Goal: Task Accomplishment & Management: Manage account settings

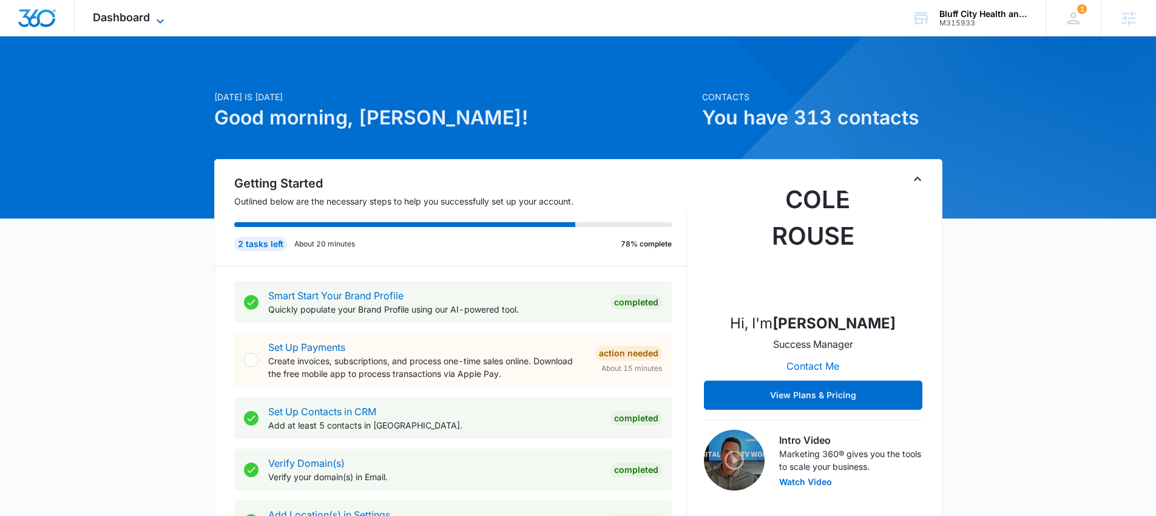
click at [158, 18] on icon at bounding box center [160, 21] width 15 height 15
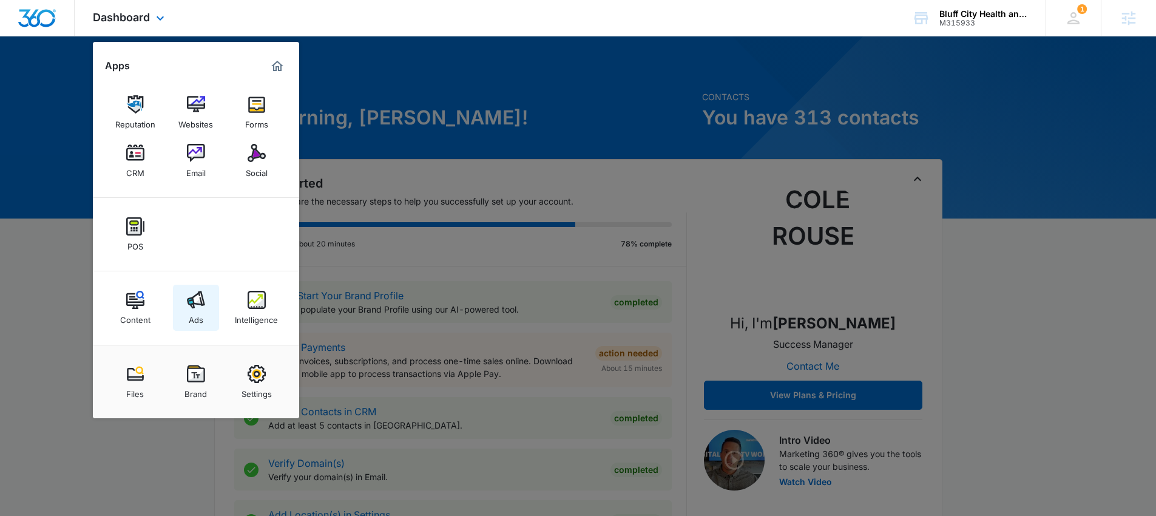
click at [195, 314] on div "Ads" at bounding box center [196, 317] width 15 height 16
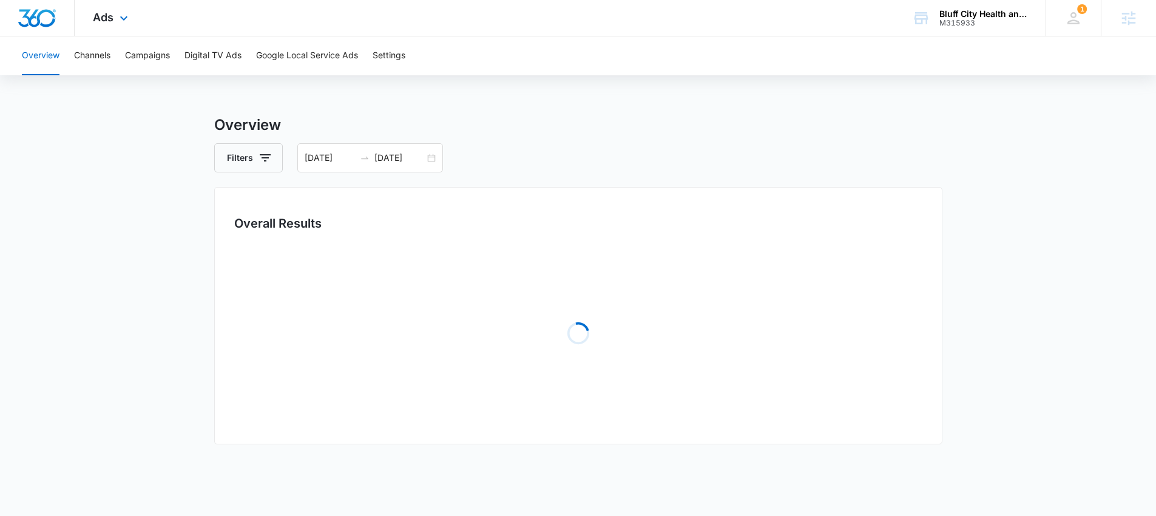
click at [110, 27] on div "Ads Apps Reputation Websites Forms CRM Email Social POS Content Ads Intelligenc…" at bounding box center [112, 18] width 75 height 36
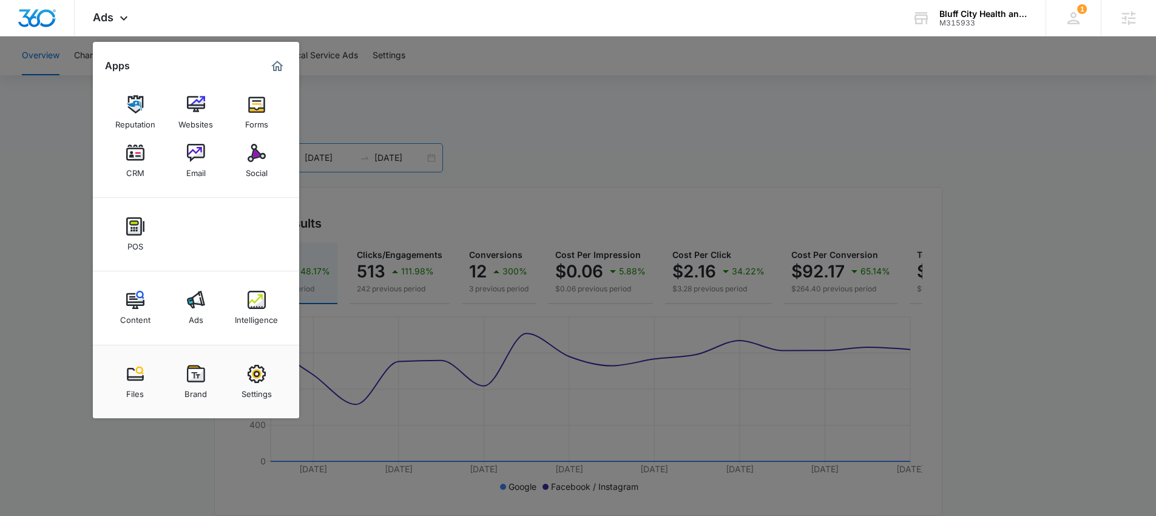
drag, startPoint x: 473, startPoint y: 204, endPoint x: 428, endPoint y: 154, distance: 67.1
click at [473, 204] on div at bounding box center [578, 258] width 1156 height 516
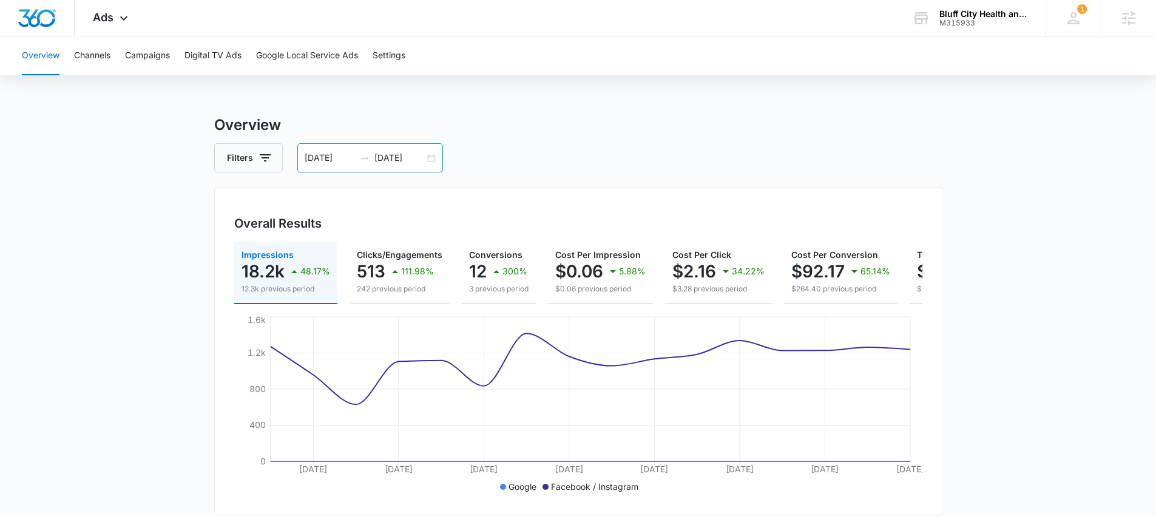
click at [424, 147] on div "08/25/2025 09/09/2025" at bounding box center [370, 157] width 146 height 29
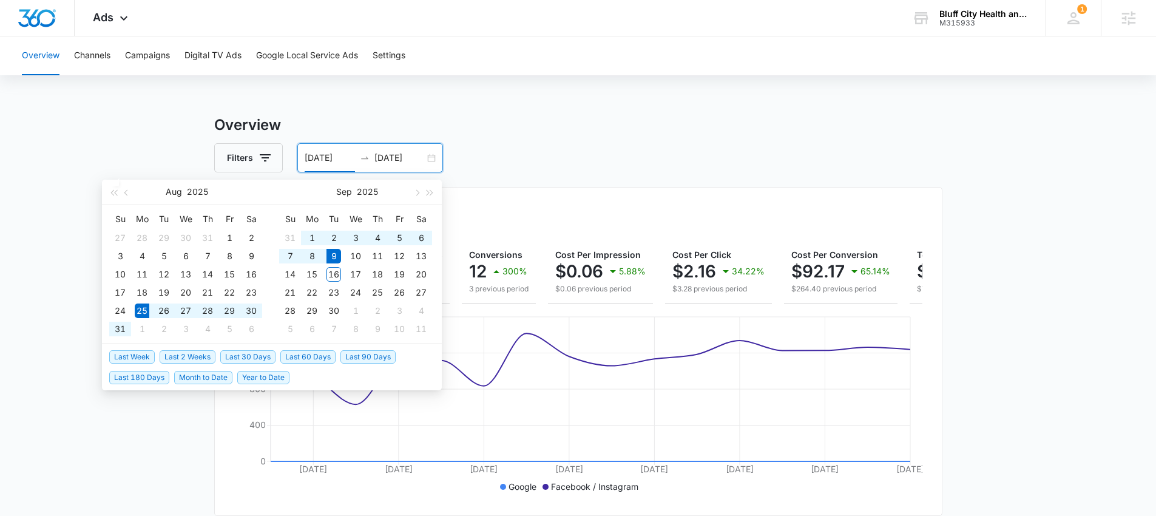
click at [246, 362] on span "Last 30 Days" at bounding box center [247, 356] width 55 height 13
type input "08/17/2025"
type input "09/16/2025"
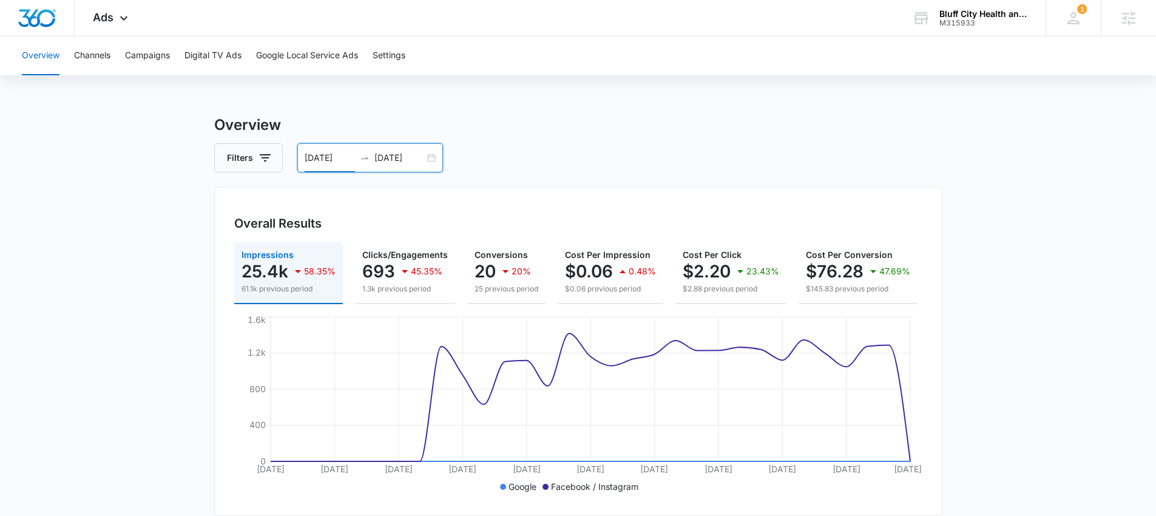
click at [326, 154] on input "08/17/2025" at bounding box center [330, 157] width 50 height 13
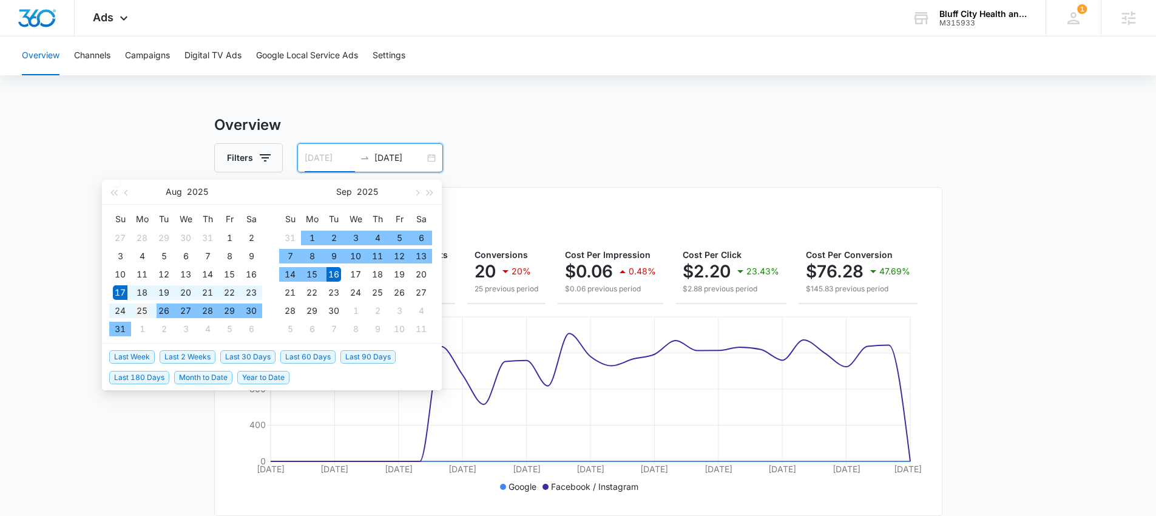
type input "08/25/2025"
click at [144, 309] on div "25" at bounding box center [142, 310] width 15 height 15
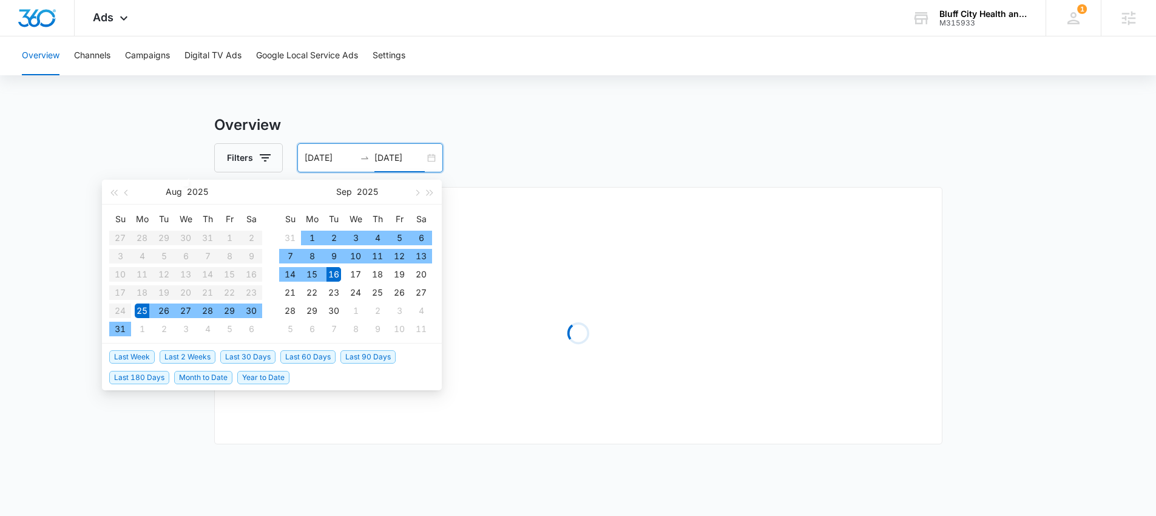
type input "09/16/2025"
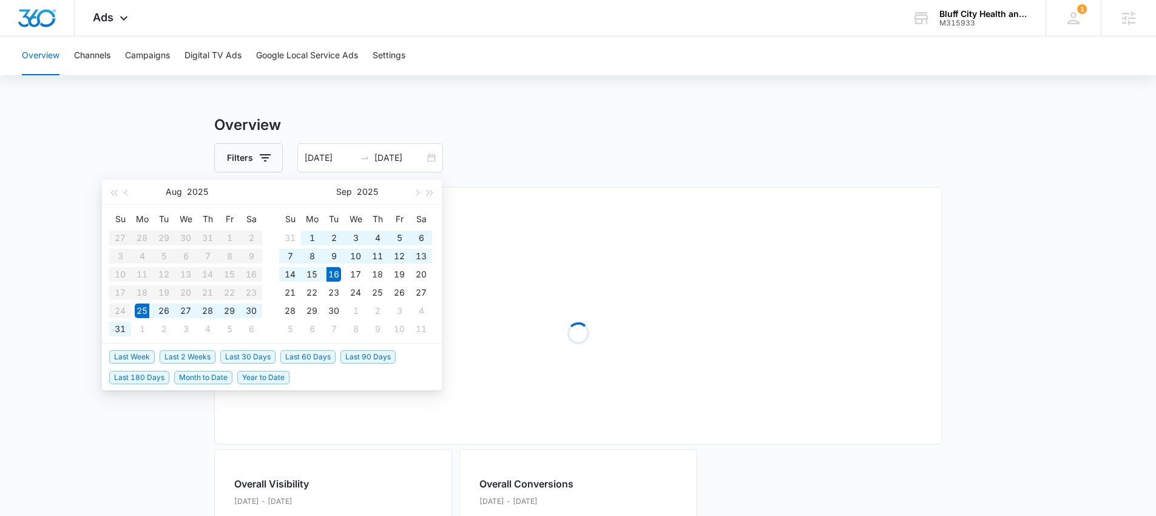
click at [180, 121] on main "Overview Filters 08/25/2025 09/16/2025 Overall Results Loading Overall Visibili…" at bounding box center [578, 514] width 1156 height 800
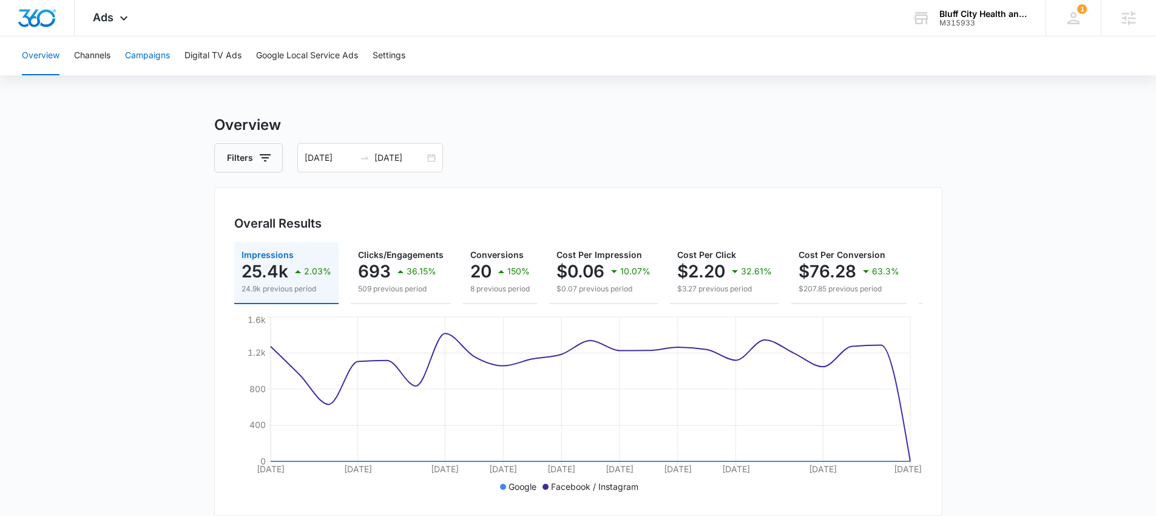
click at [152, 59] on button "Campaigns" at bounding box center [147, 55] width 45 height 39
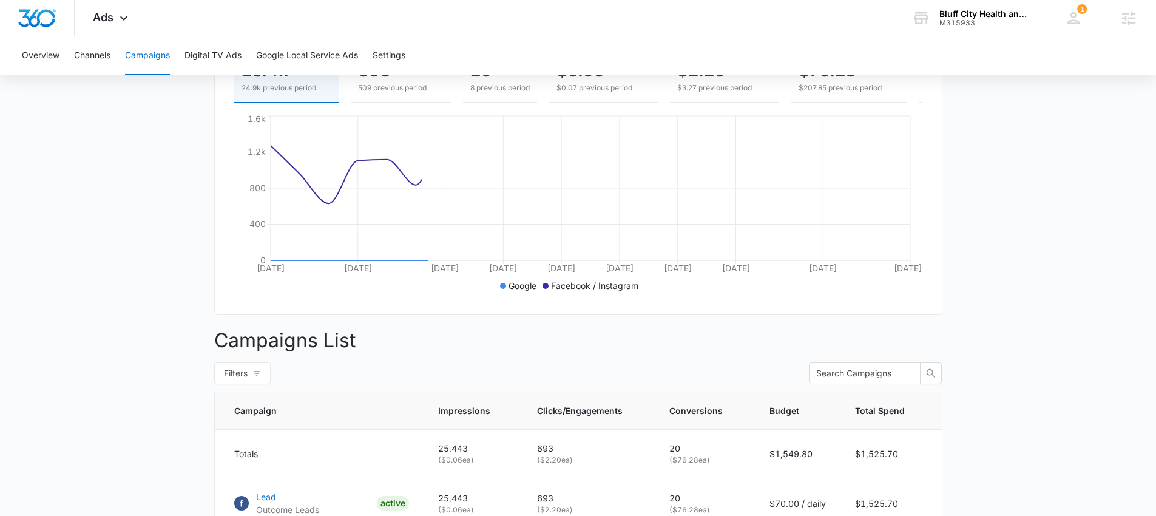
scroll to position [359, 0]
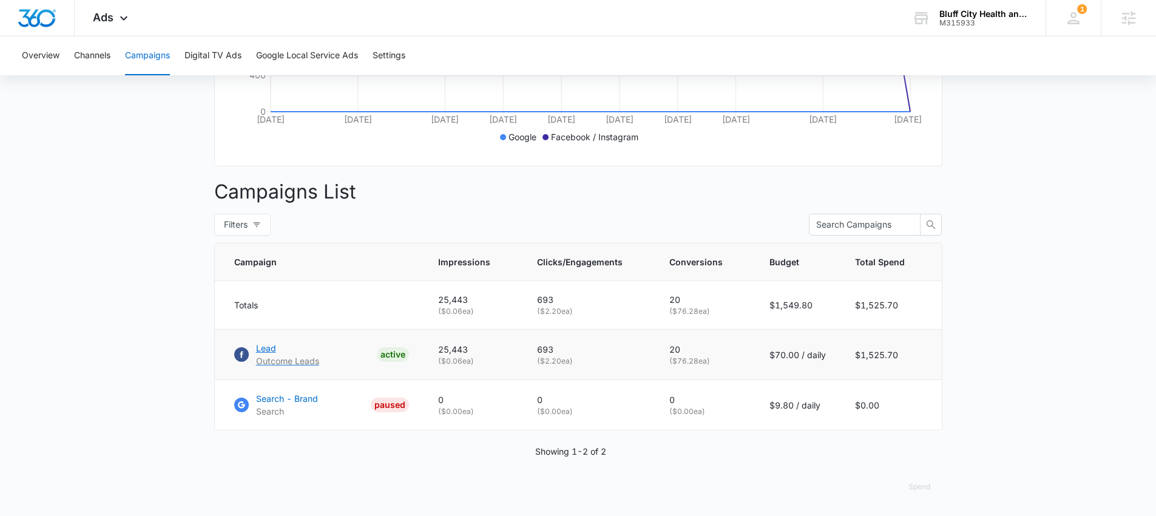
click at [272, 349] on p "Lead" at bounding box center [287, 348] width 63 height 13
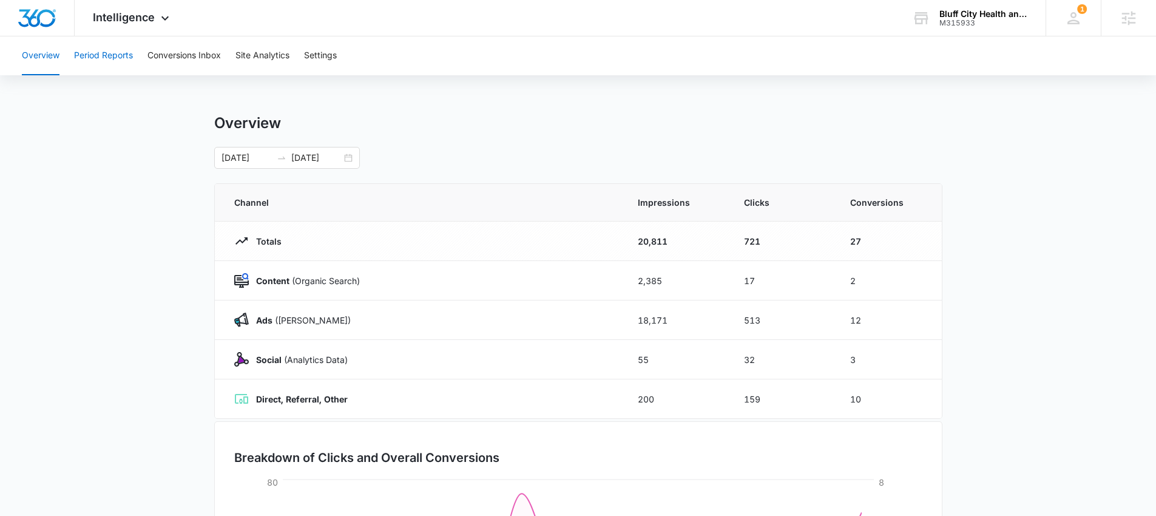
click at [126, 55] on button "Period Reports" at bounding box center [103, 55] width 59 height 39
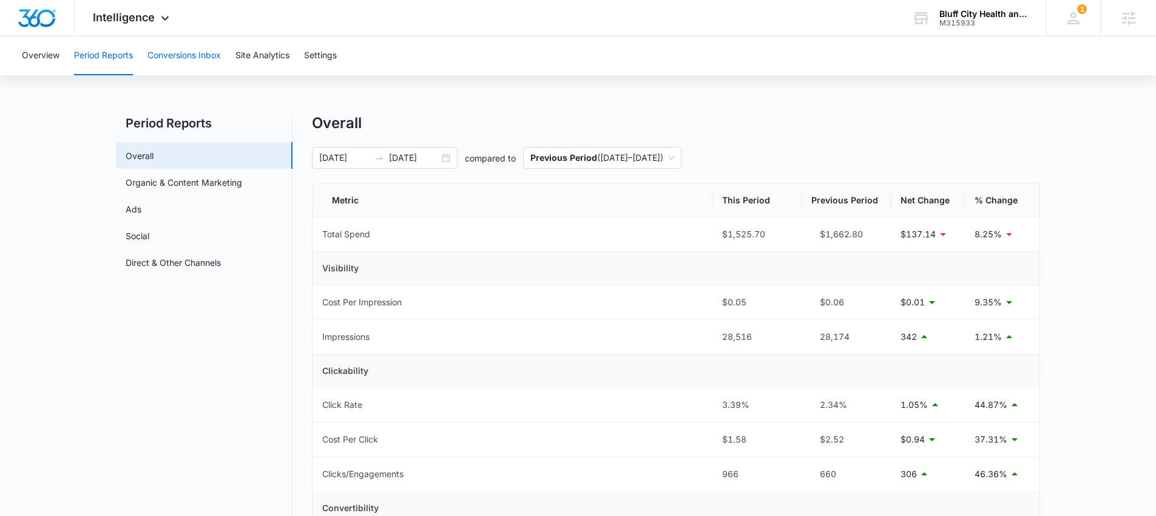
click at [189, 63] on button "Conversions Inbox" at bounding box center [183, 55] width 73 height 39
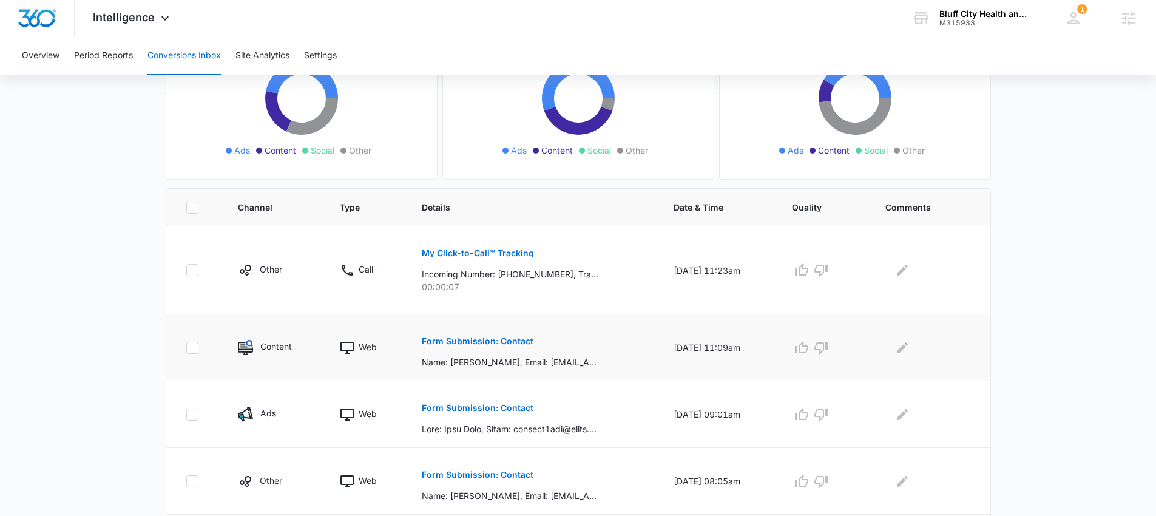
scroll to position [196, 0]
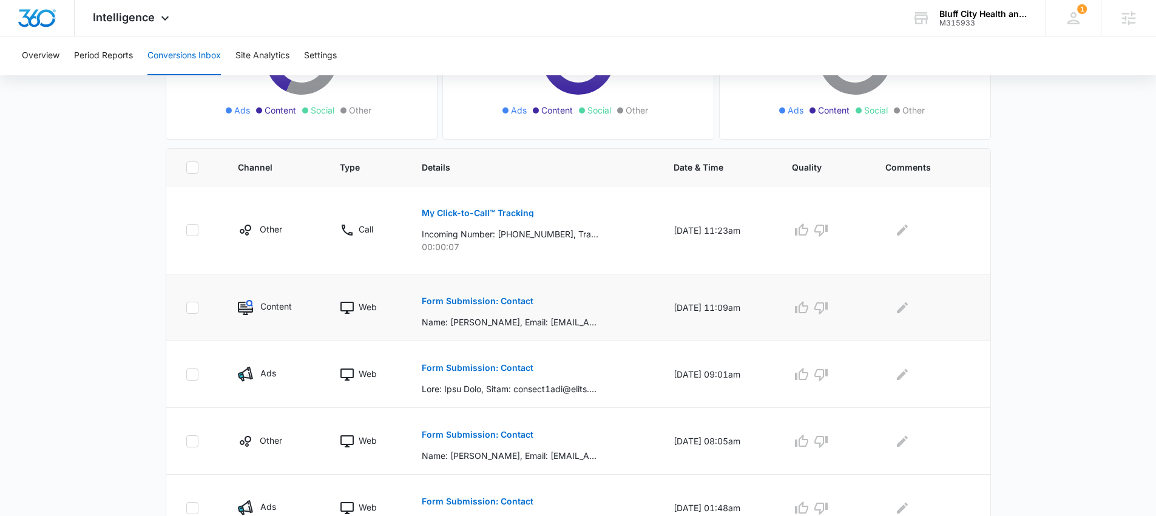
click at [502, 305] on p "Form Submission: Contact" at bounding box center [478, 301] width 112 height 8
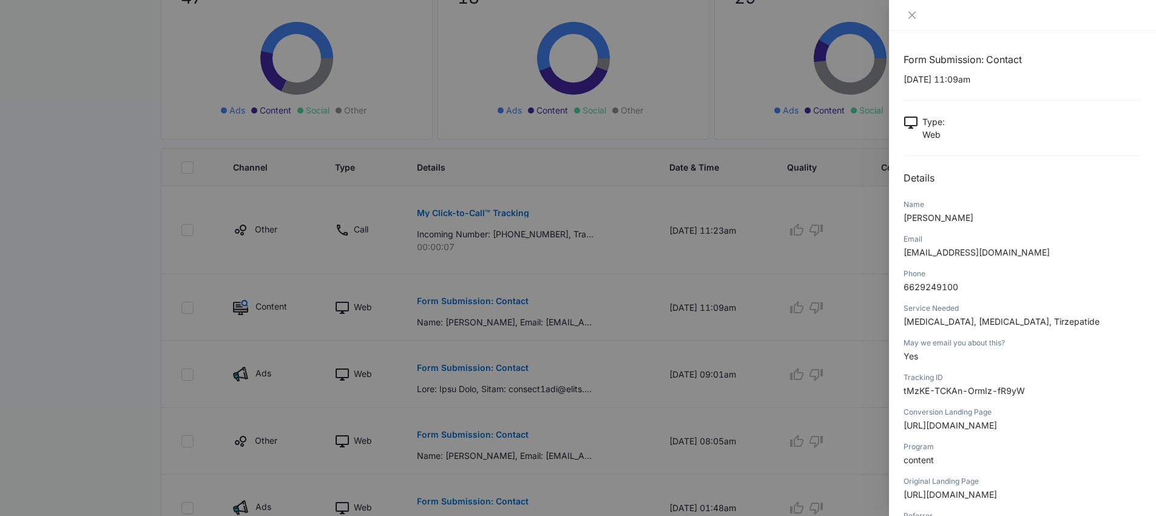
click at [950, 323] on span "Weight Management, Semaglutide, Tirzepatide" at bounding box center [1001, 321] width 196 height 10
click at [950, 324] on span "Weight Management, Semaglutide, Tirzepatide" at bounding box center [1001, 321] width 196 height 10
copy span "Weight Management, Semaglutide, Tirzepatide"
click at [687, 391] on div at bounding box center [578, 258] width 1156 height 516
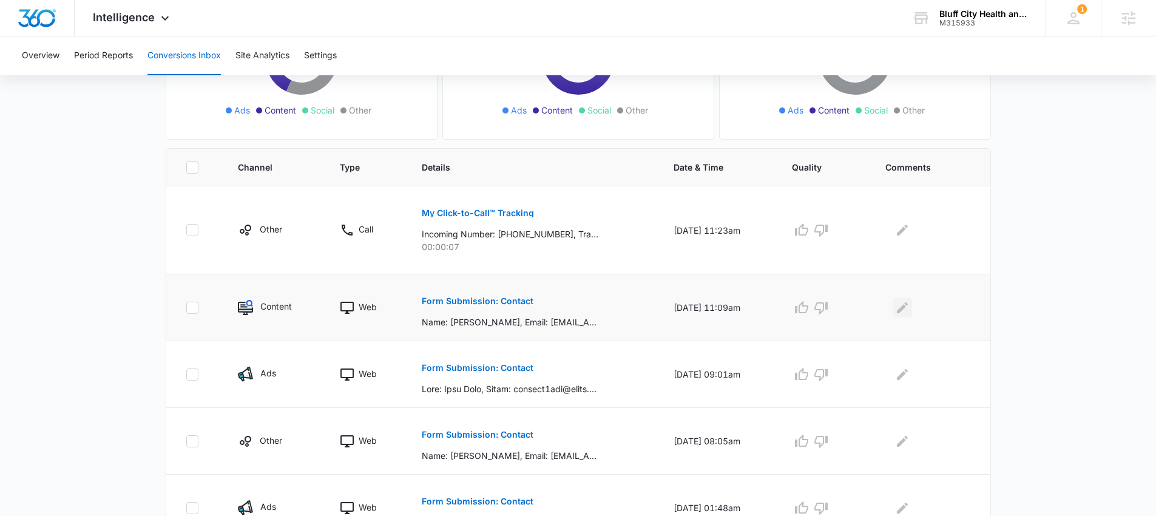
click at [900, 309] on icon "Edit Comments" at bounding box center [902, 307] width 15 height 15
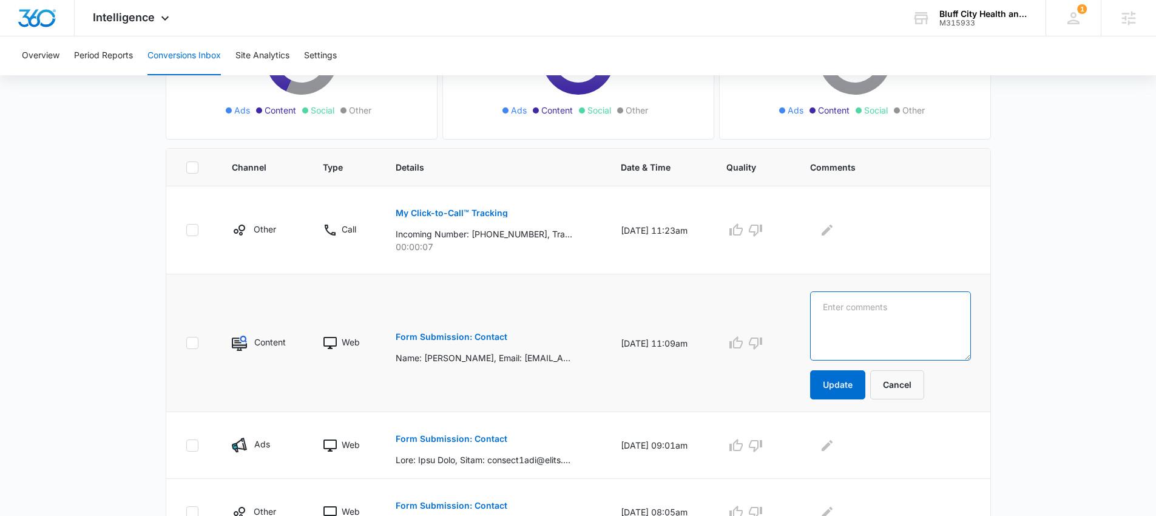
click at [900, 309] on textarea at bounding box center [890, 325] width 161 height 69
paste textarea "Weight Management, Semaglutide, Tirzepatide"
type textarea "Weight Management, Semaglutide, Tirzepatide"
click at [444, 435] on p "Form Submission: Contact" at bounding box center [452, 438] width 112 height 8
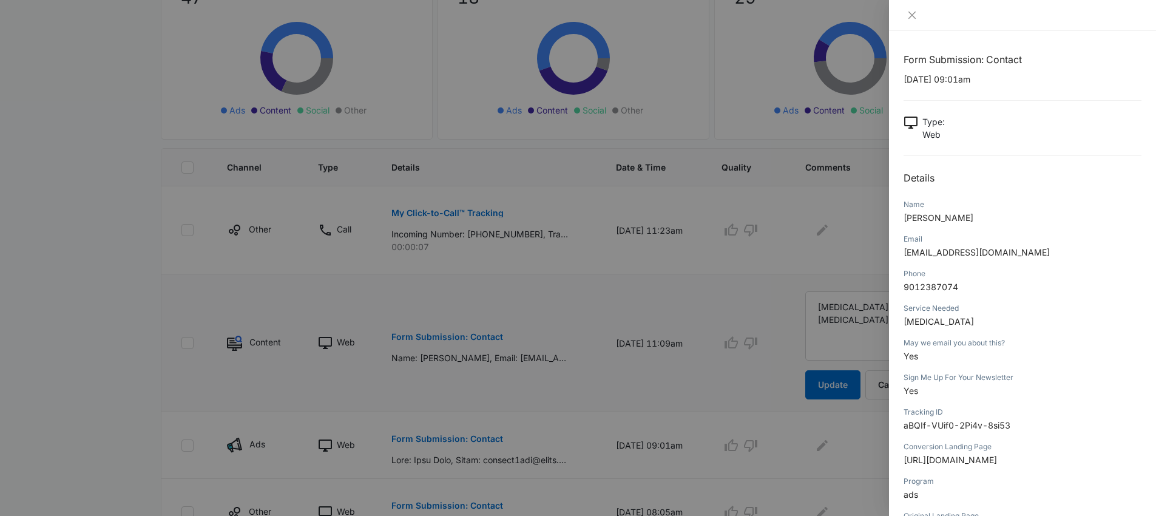
click at [921, 321] on span "Semaglutide" at bounding box center [938, 321] width 70 height 10
copy span "Semaglutide"
click at [764, 363] on div at bounding box center [578, 258] width 1156 height 516
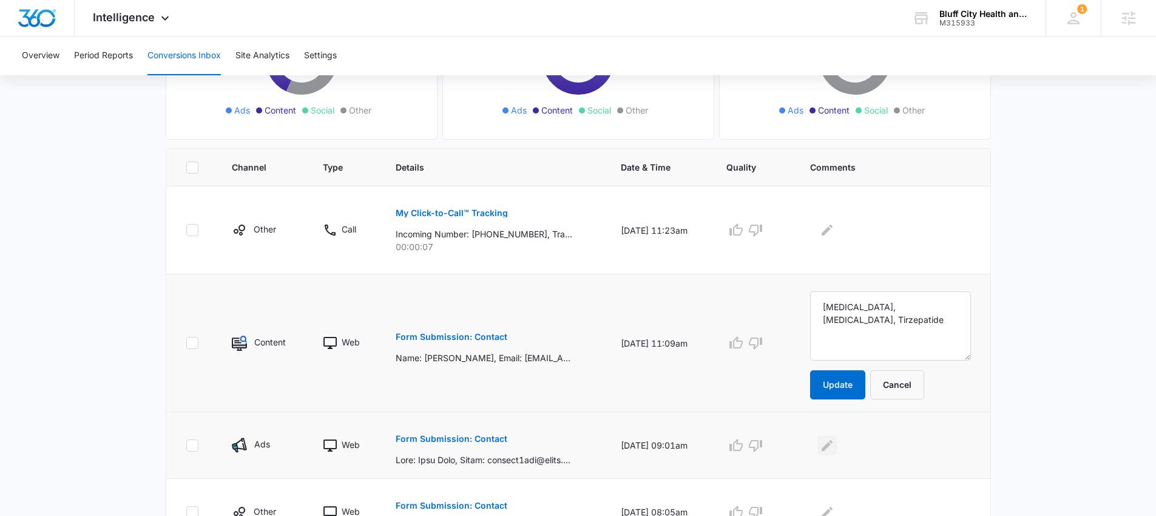
click at [832, 445] on icon "Edit Comments" at bounding box center [827, 444] width 11 height 11
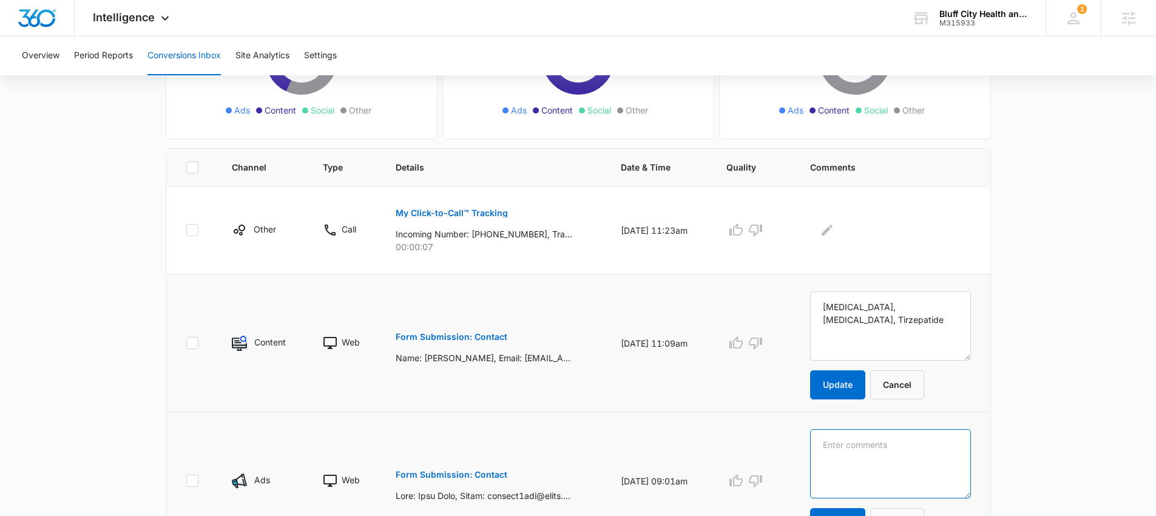
click at [843, 445] on textarea at bounding box center [890, 463] width 161 height 69
paste textarea "Semaglutide"
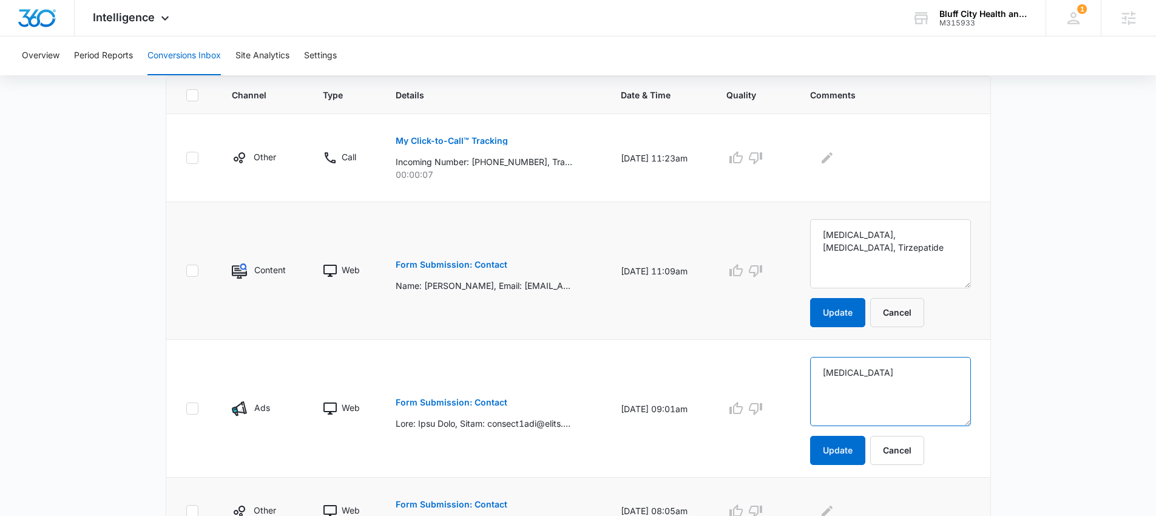
scroll to position [379, 0]
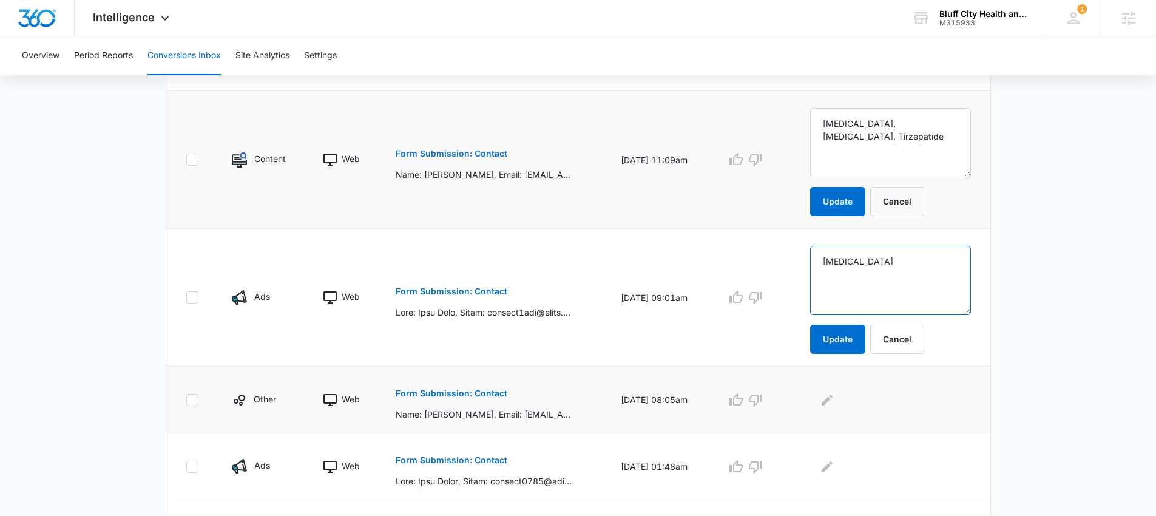
type textarea "Semaglutide"
click at [495, 389] on p "Form Submission: Contact" at bounding box center [452, 393] width 112 height 8
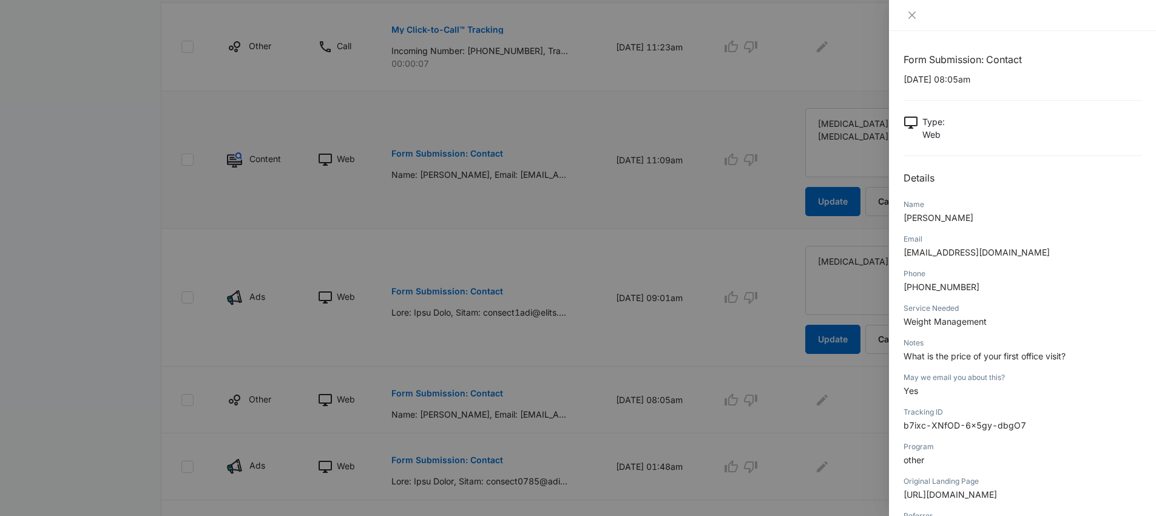
click at [993, 360] on span "What is the price of your first office visit?" at bounding box center [984, 356] width 162 height 10
copy span "What is the price of your first office visit?"
click at [798, 396] on div at bounding box center [578, 258] width 1156 height 516
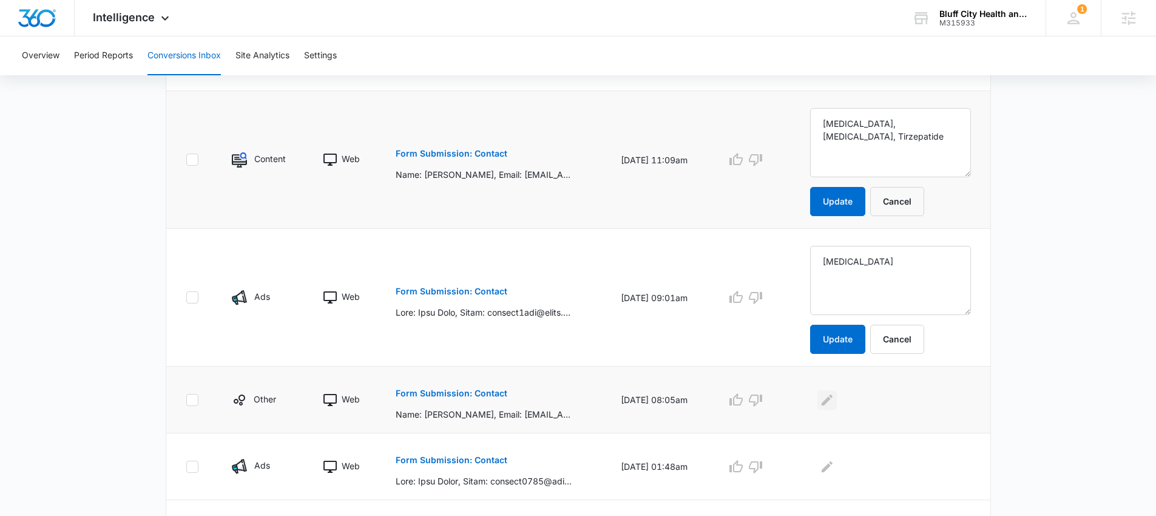
click at [832, 401] on icon "Edit Comments" at bounding box center [827, 399] width 11 height 11
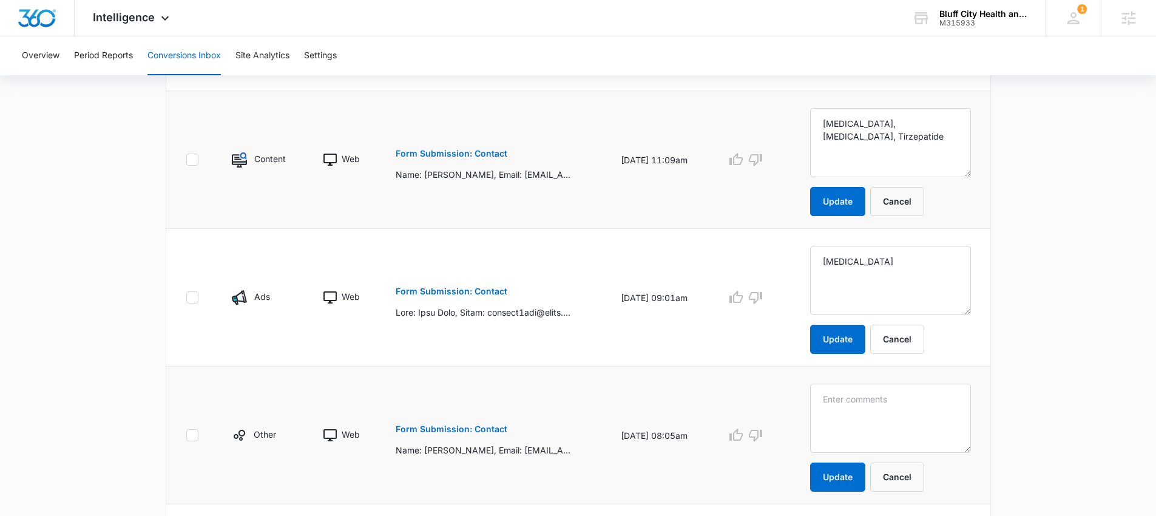
click at [841, 401] on textarea at bounding box center [890, 417] width 161 height 69
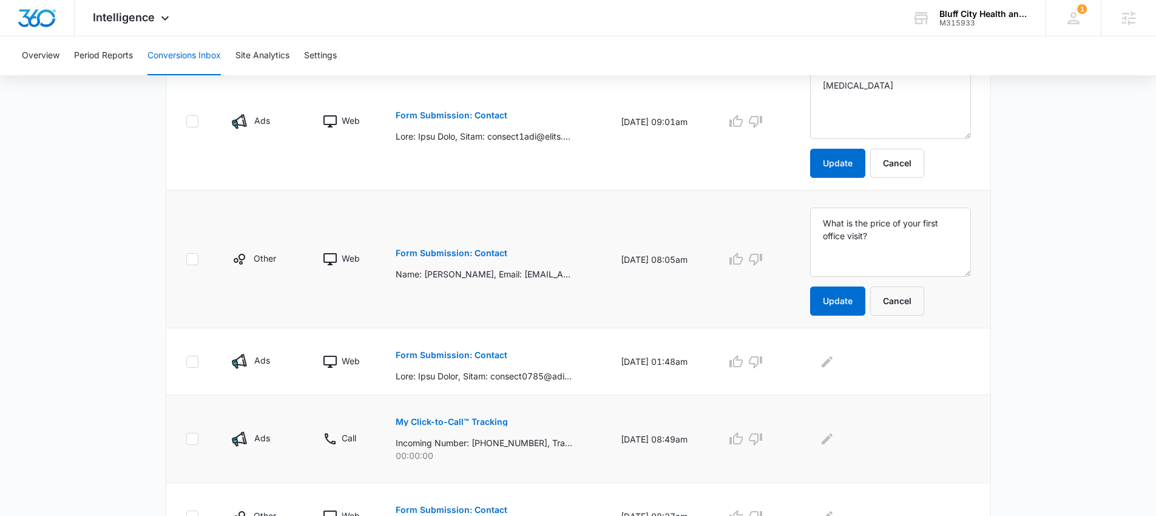
scroll to position [559, 0]
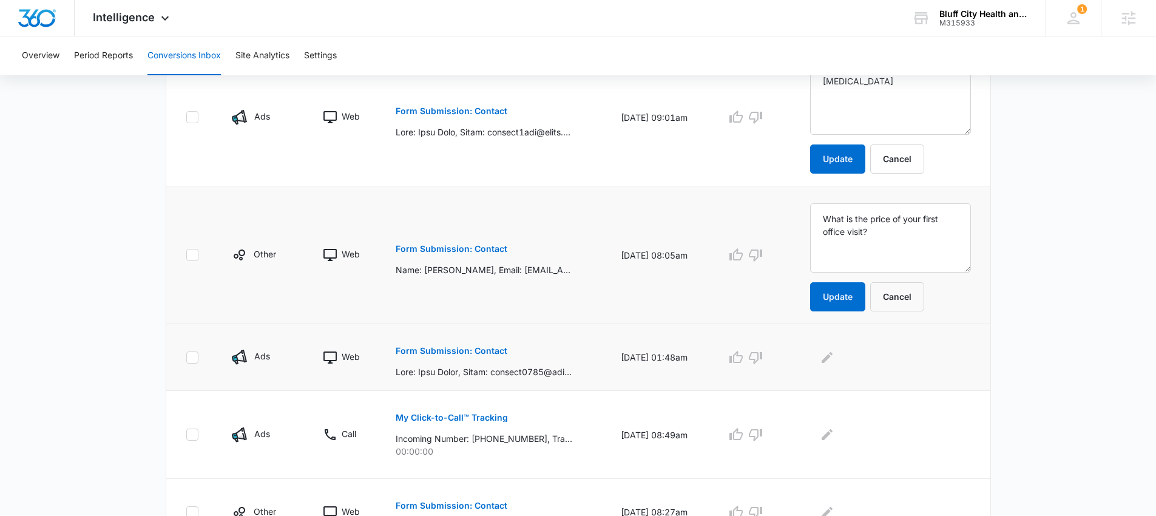
type textarea "What is the price of your first office visit?"
click at [508, 354] on div "Form Submission: Contact" at bounding box center [494, 357] width 196 height 42
click at [502, 354] on p "Form Submission: Contact" at bounding box center [452, 350] width 112 height 8
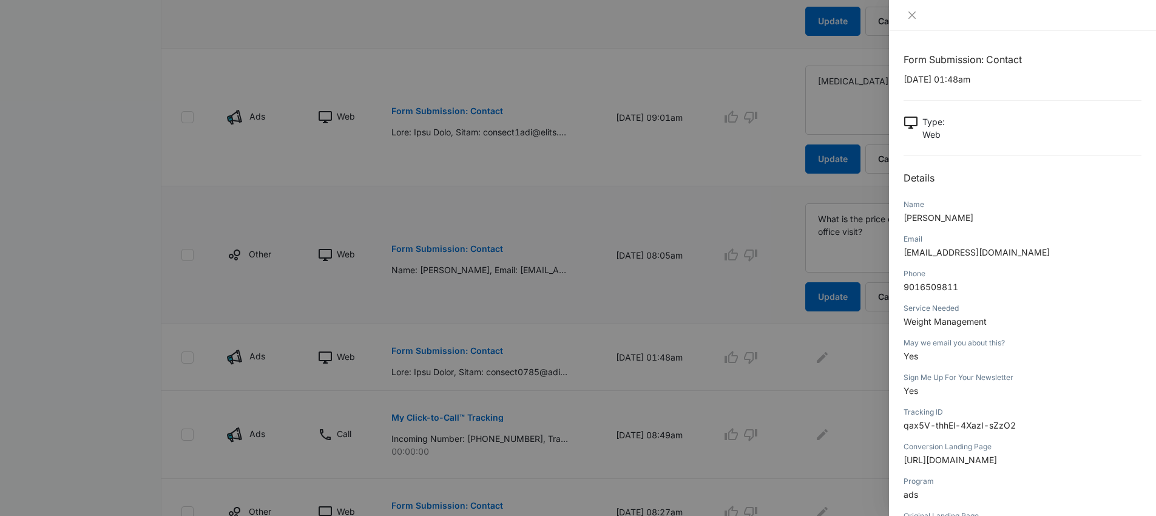
click at [942, 323] on span "Weight Management" at bounding box center [944, 321] width 83 height 10
click at [943, 323] on span "Weight Management" at bounding box center [944, 321] width 83 height 10
click at [944, 323] on span "Weight Management" at bounding box center [944, 321] width 83 height 10
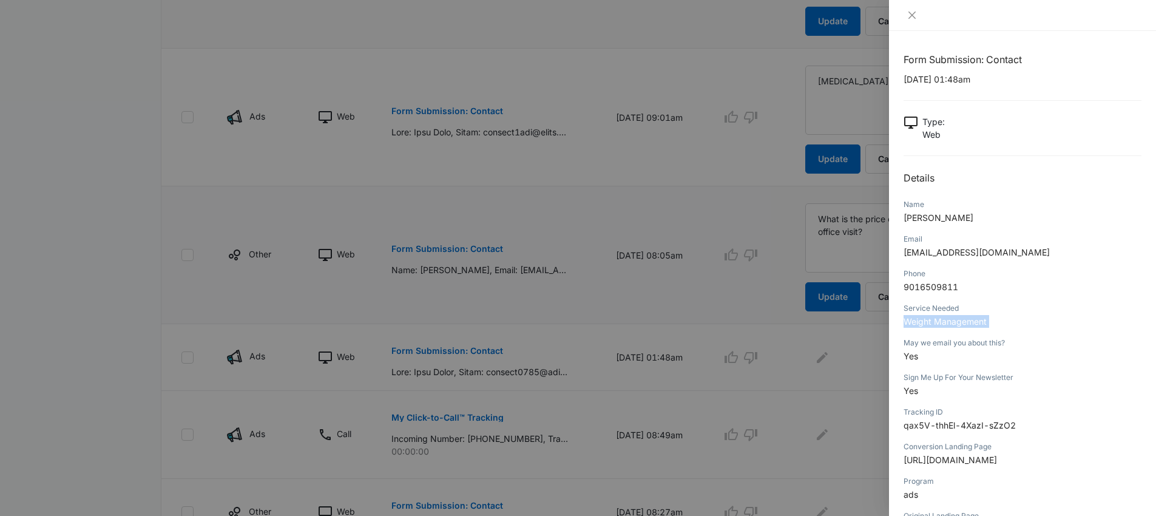
click at [944, 323] on span "Weight Management" at bounding box center [944, 321] width 83 height 10
click at [808, 349] on div at bounding box center [578, 258] width 1156 height 516
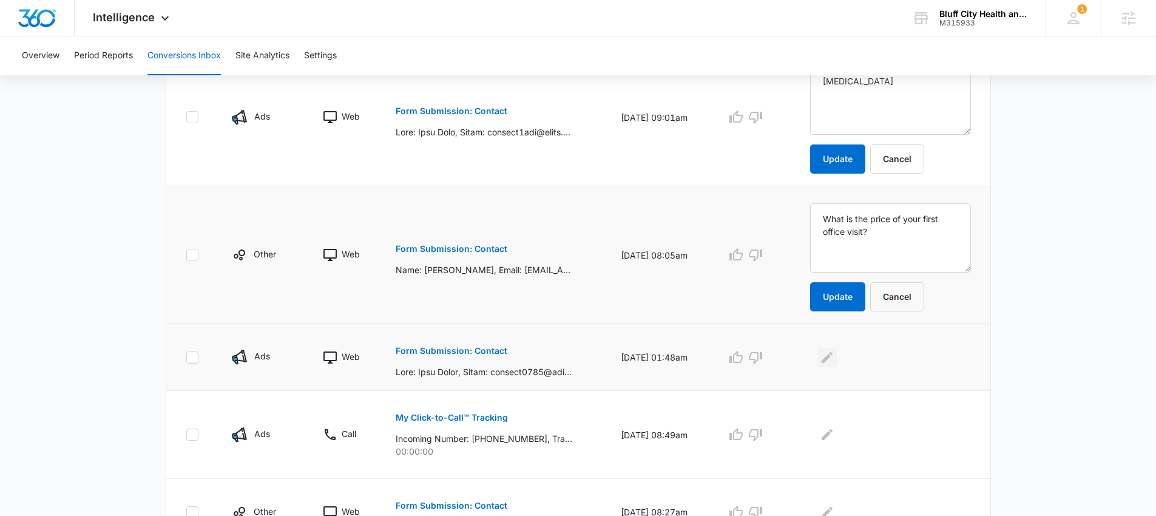
click at [834, 359] on icon "Edit Comments" at bounding box center [827, 357] width 15 height 15
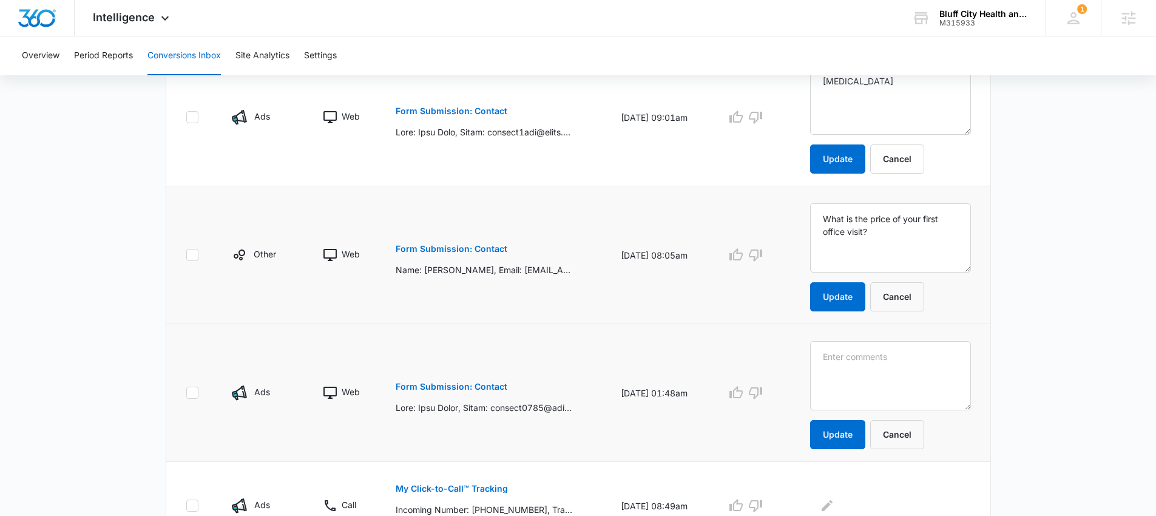
click at [846, 358] on textarea at bounding box center [890, 375] width 161 height 69
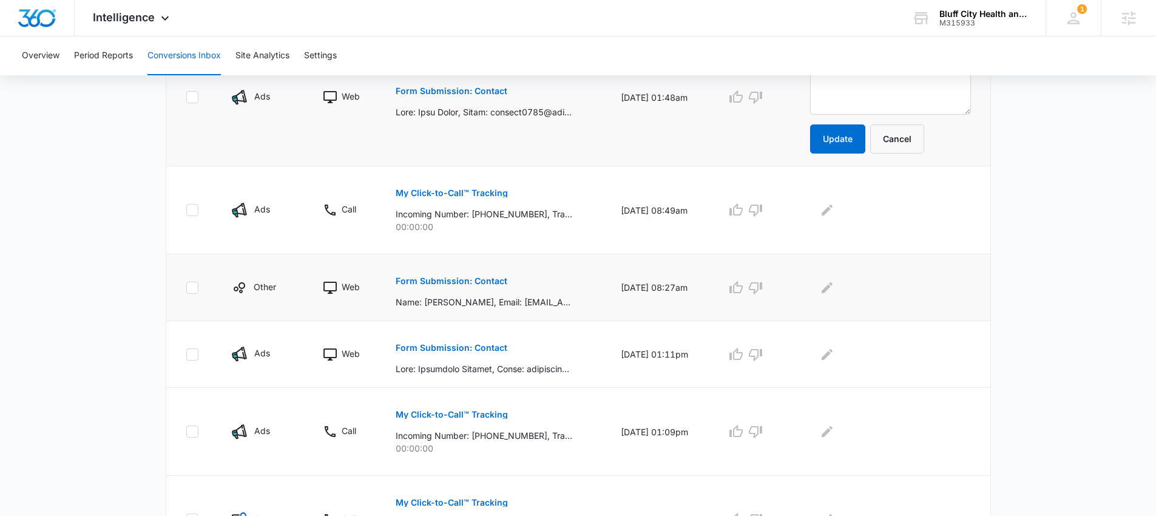
scroll to position [857, 0]
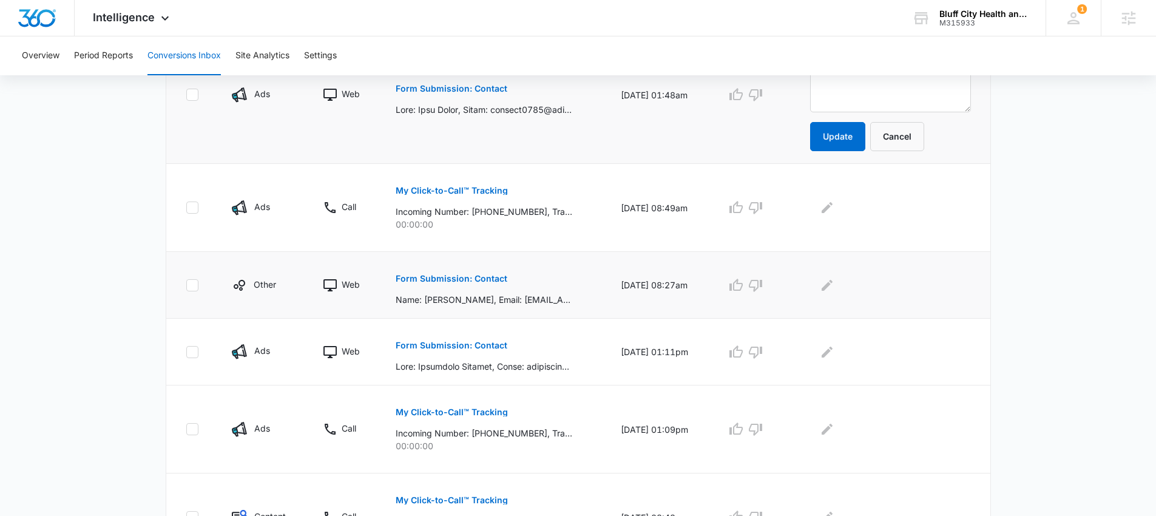
type textarea "Weight Management"
click at [470, 280] on p "Form Submission: Contact" at bounding box center [452, 278] width 112 height 8
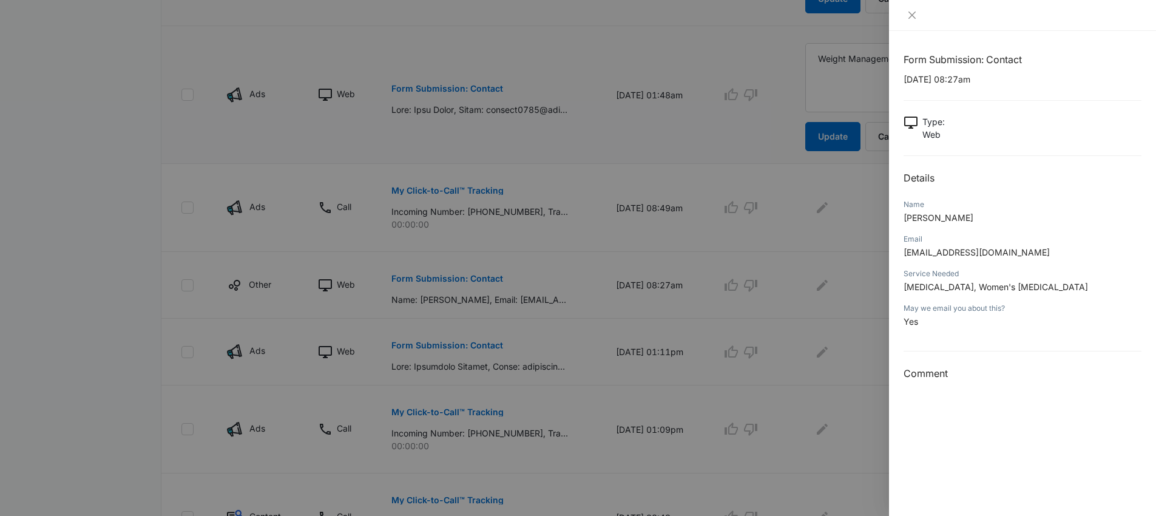
click at [946, 290] on span "Weight Management, Women's Hormone Therapy" at bounding box center [995, 287] width 184 height 10
copy span "Weight Management, Women's Hormone Therapy"
click at [792, 346] on div at bounding box center [578, 258] width 1156 height 516
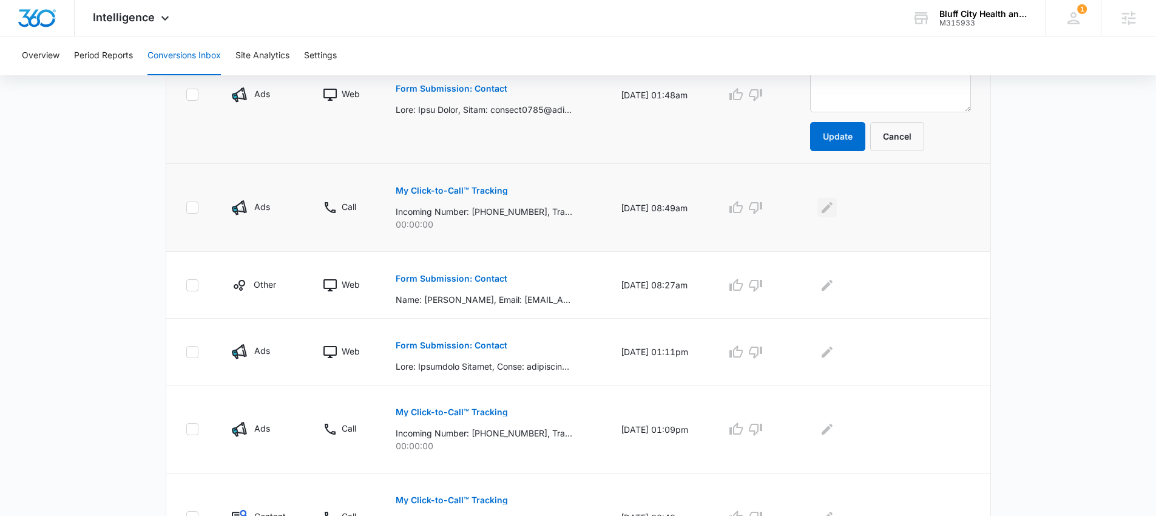
click at [834, 207] on icon "Edit Comments" at bounding box center [827, 207] width 15 height 15
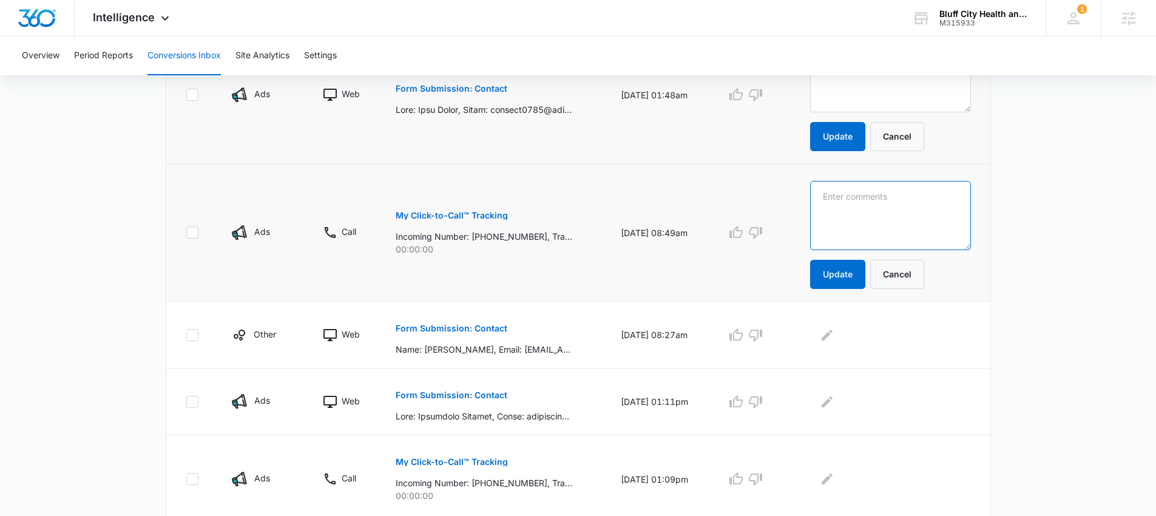
click at [838, 207] on textarea at bounding box center [890, 215] width 161 height 69
click at [906, 274] on button "Cancel" at bounding box center [897, 274] width 54 height 29
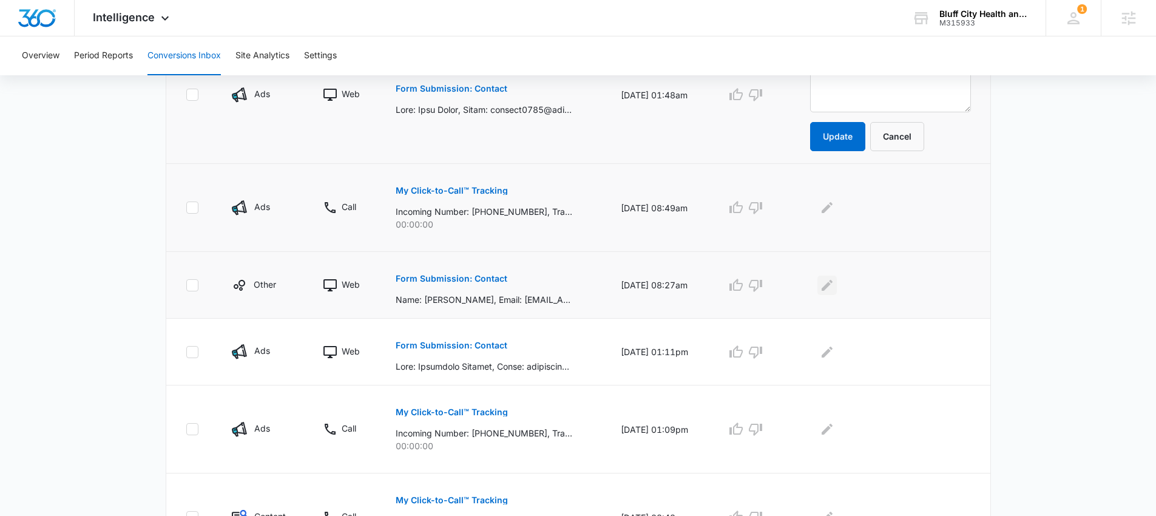
click at [834, 278] on icon "Edit Comments" at bounding box center [827, 285] width 15 height 15
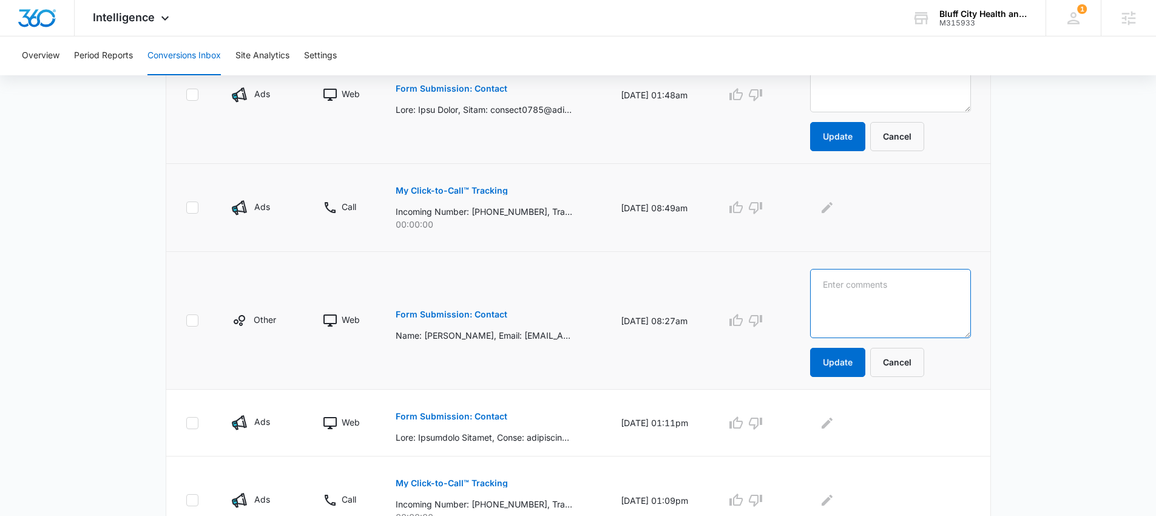
click at [843, 278] on textarea at bounding box center [890, 303] width 161 height 69
paste textarea "Weight Management, Women's Hormone Therapy"
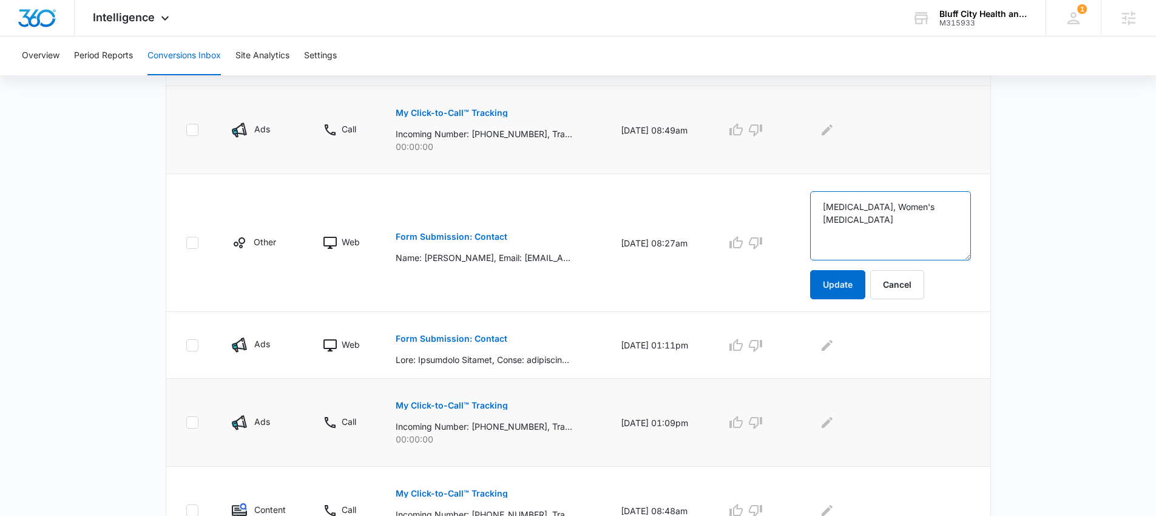
scroll to position [1011, 0]
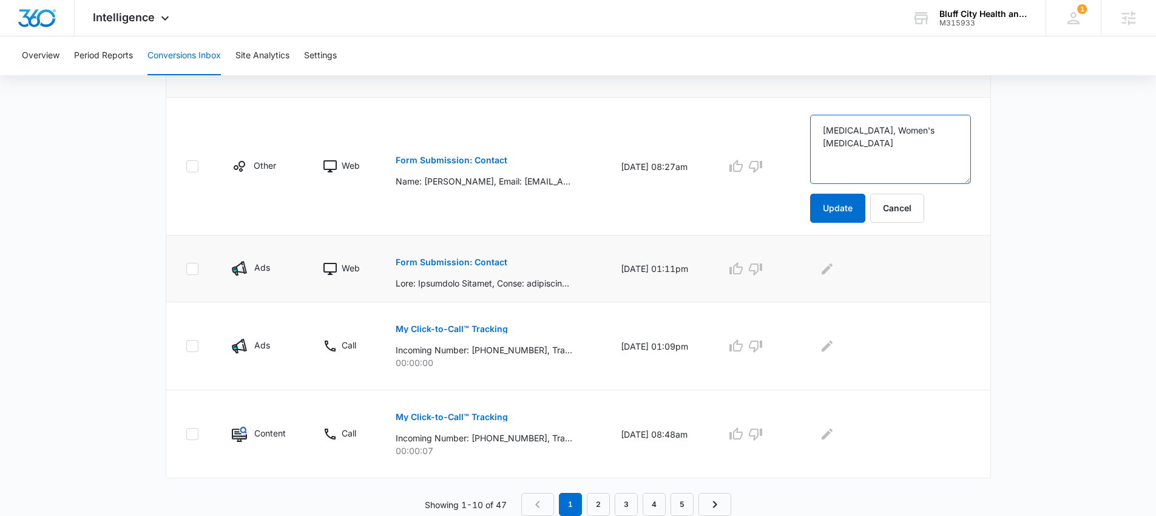
type textarea "Weight Management, Women's Hormone Therapy"
click at [459, 254] on button "Form Submission: Contact" at bounding box center [452, 262] width 112 height 29
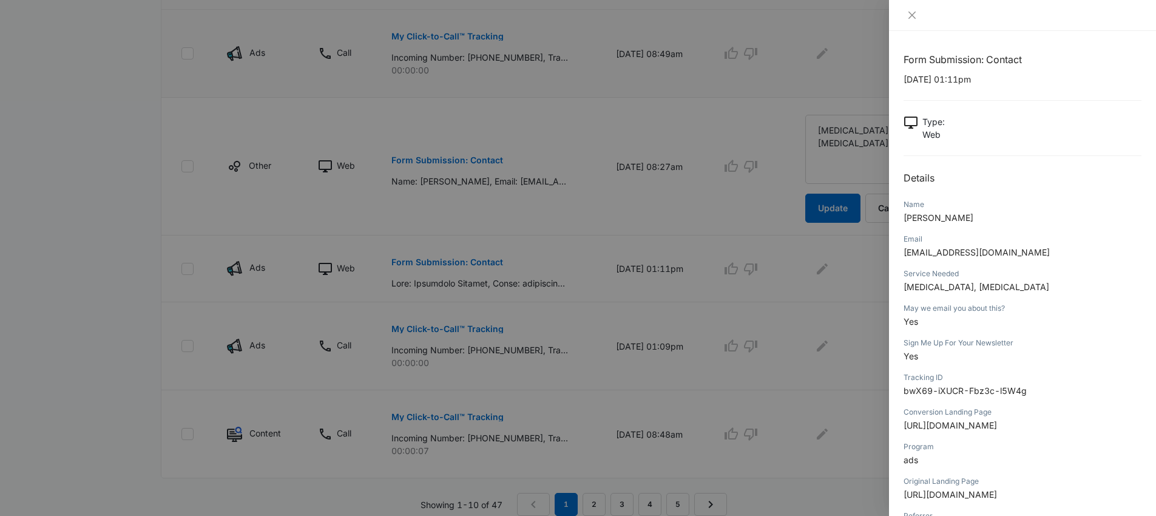
click at [955, 282] on span "Weight Management, Semaglutide" at bounding box center [976, 287] width 146 height 10
copy span "Weight Management, Semaglutide"
drag, startPoint x: 812, startPoint y: 298, endPoint x: 822, endPoint y: 292, distance: 10.9
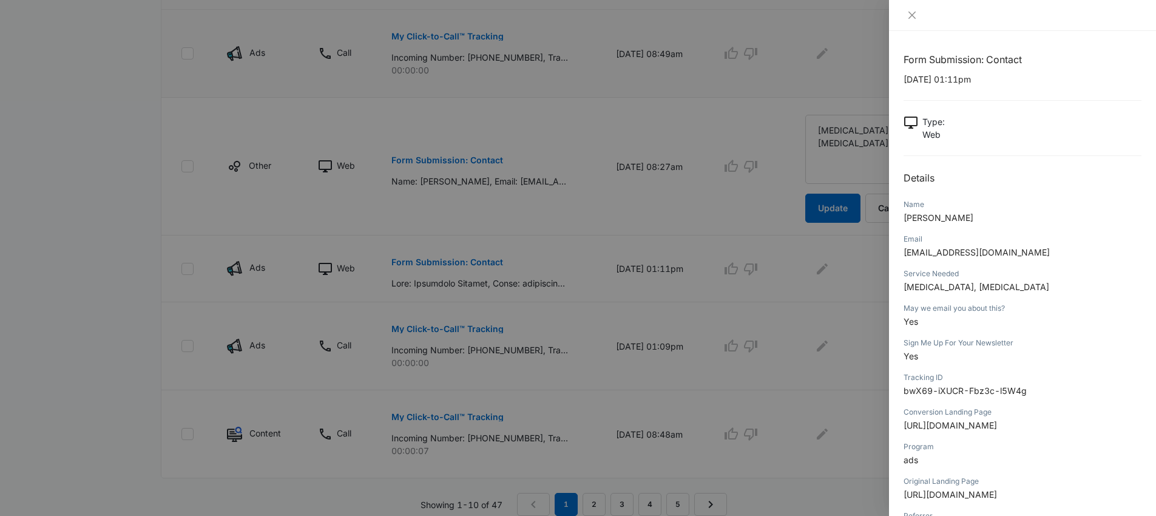
click at [812, 297] on div at bounding box center [578, 258] width 1156 height 516
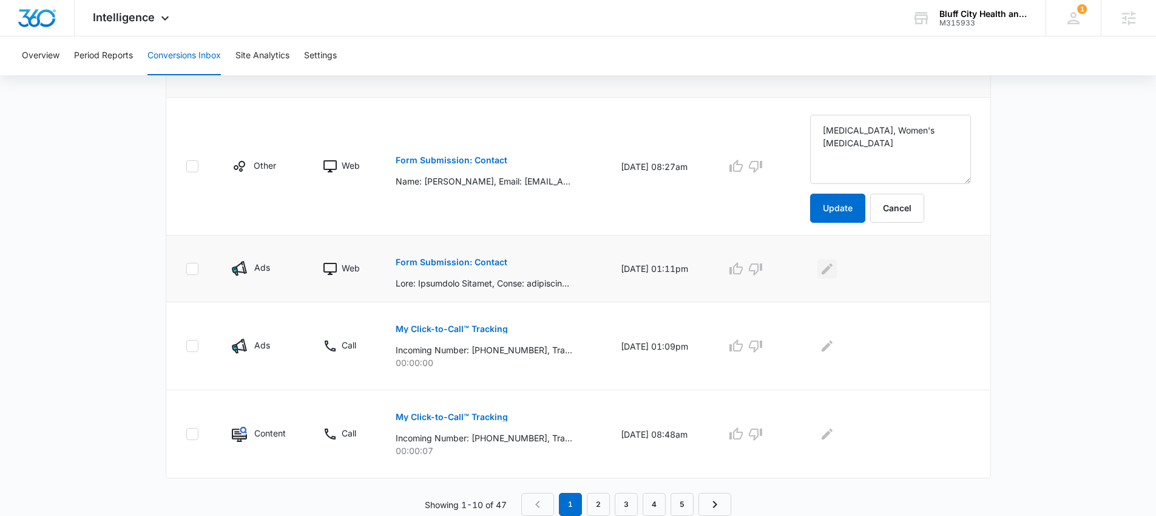
click at [834, 274] on icon "Edit Comments" at bounding box center [827, 268] width 15 height 15
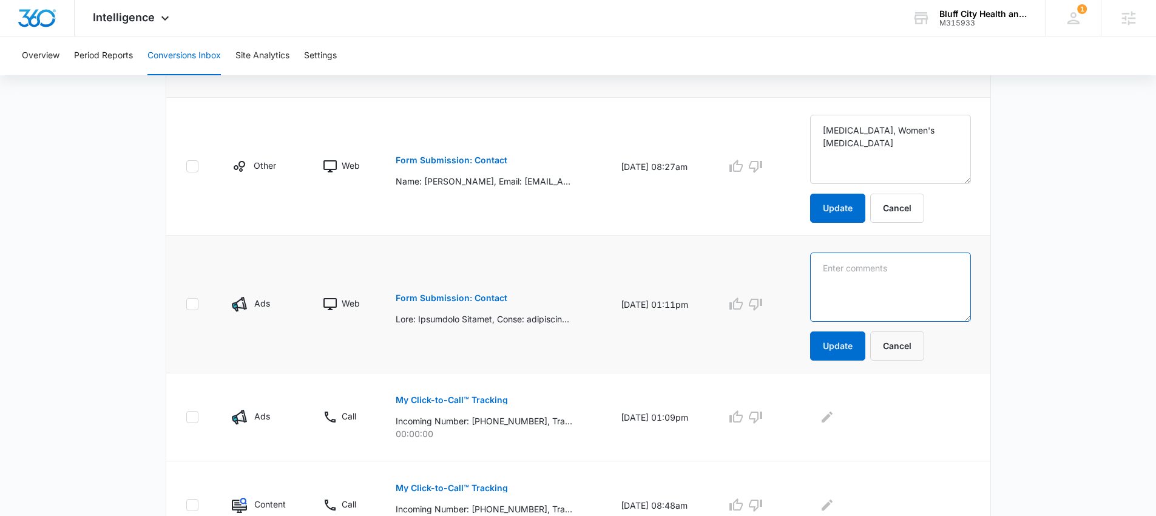
click at [847, 274] on textarea at bounding box center [890, 286] width 161 height 69
paste textarea "Weight Management, Semaglutide"
type textarea "Weight Management, Semaglutide"
click at [865, 348] on button "Update" at bounding box center [837, 345] width 55 height 29
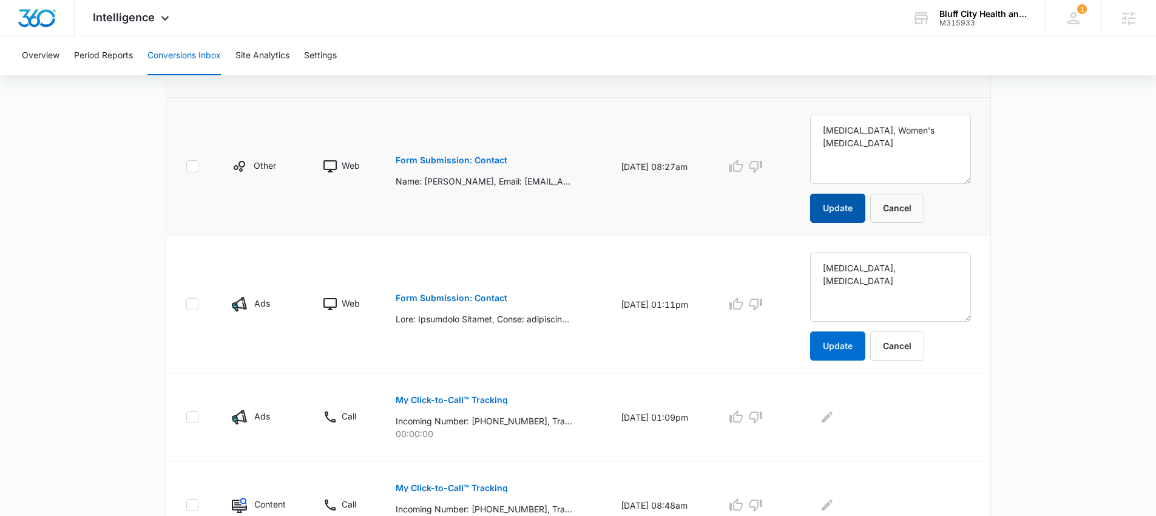
click at [844, 207] on button "Update" at bounding box center [837, 208] width 55 height 29
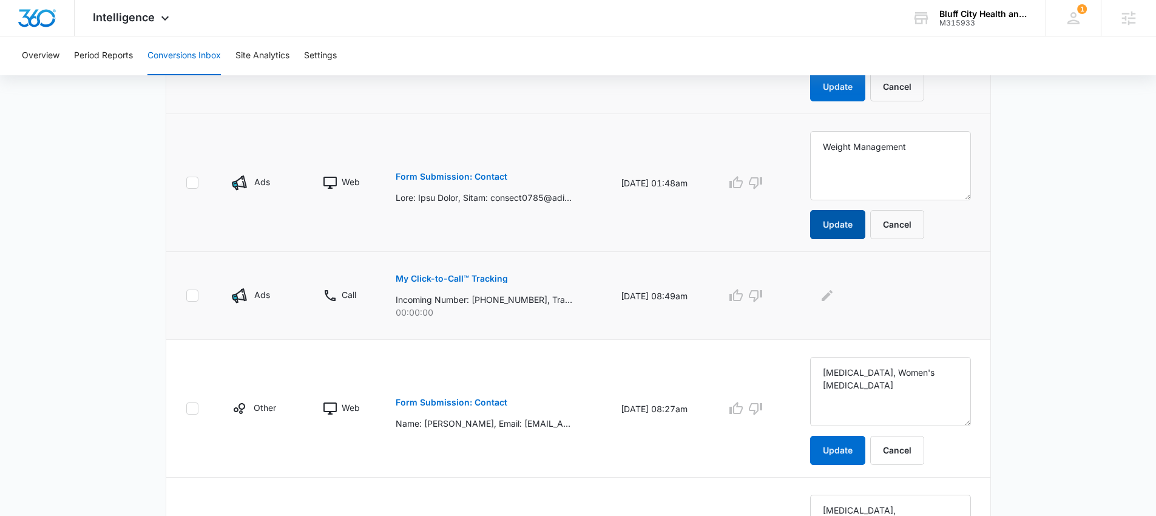
click at [852, 225] on button "Update" at bounding box center [837, 224] width 55 height 29
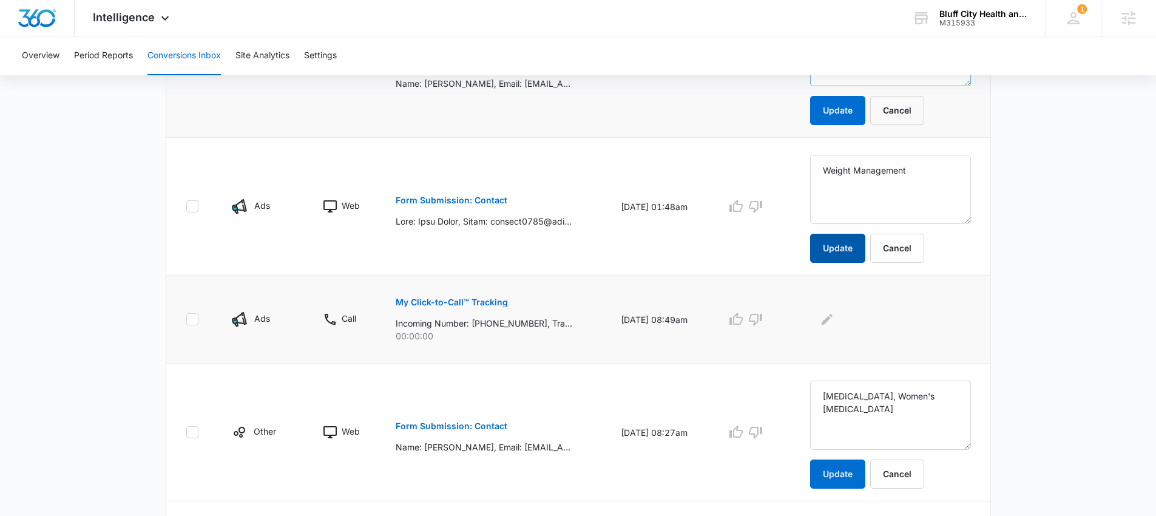
scroll to position [545, 0]
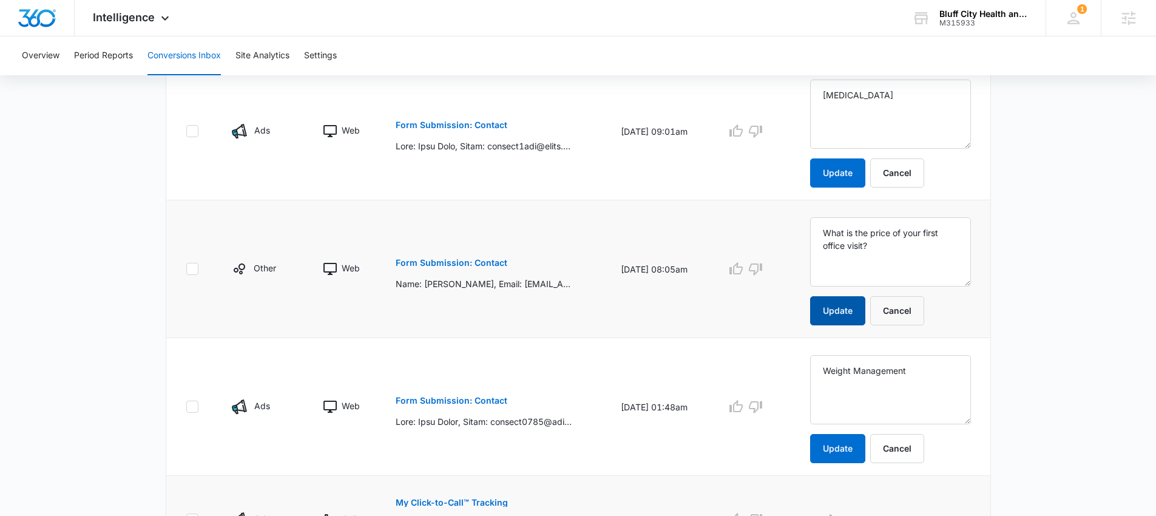
click at [862, 309] on button "Update" at bounding box center [837, 310] width 55 height 29
click at [851, 169] on button "Update" at bounding box center [837, 172] width 55 height 29
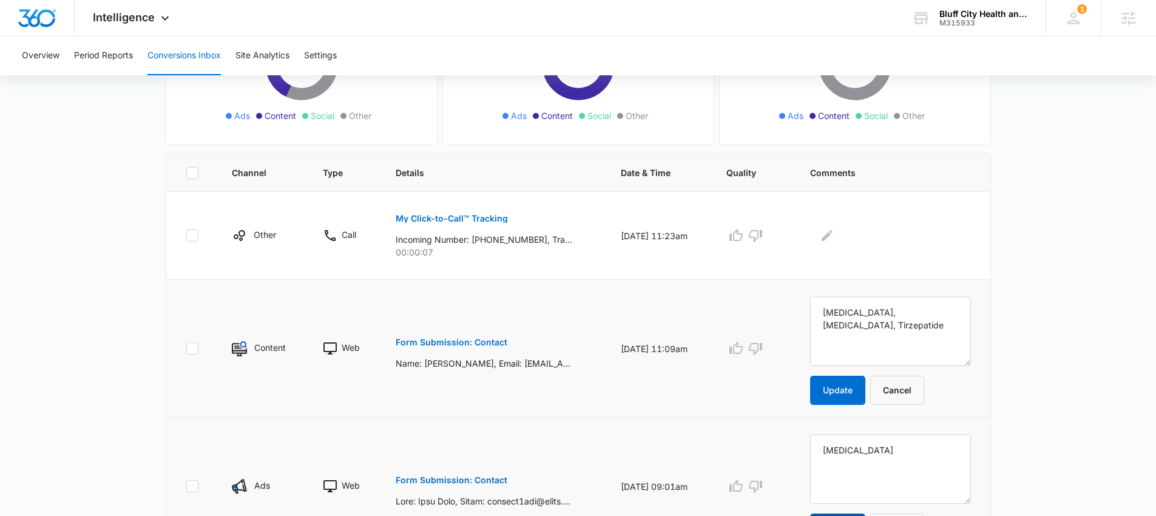
scroll to position [142, 0]
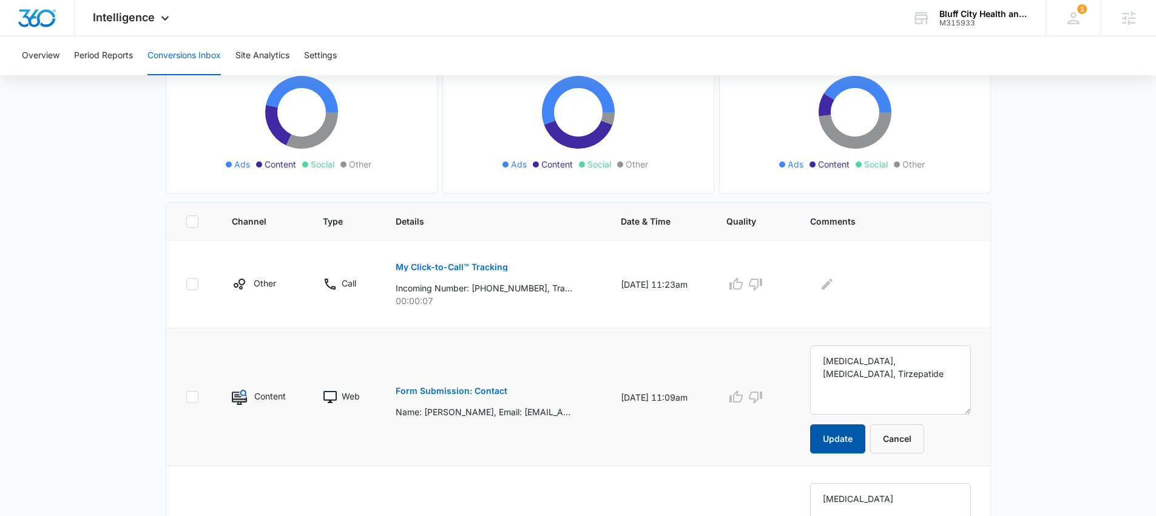
drag, startPoint x: 864, startPoint y: 440, endPoint x: 857, endPoint y: 439, distance: 6.7
click at [864, 440] on button "Update" at bounding box center [837, 438] width 55 height 29
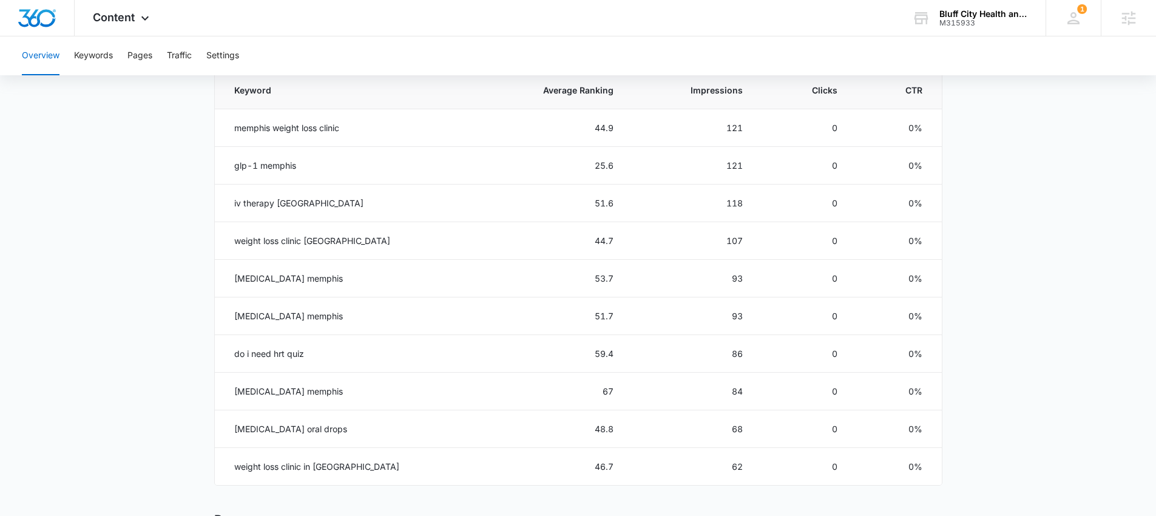
scroll to position [612, 0]
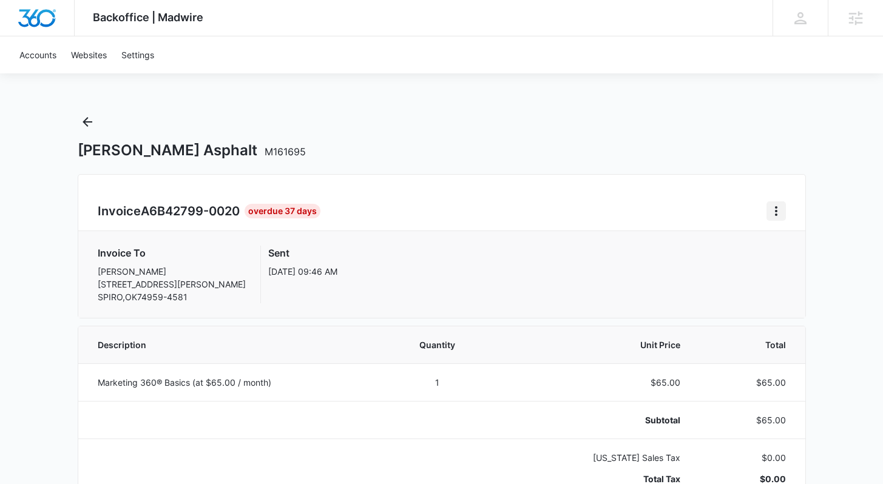
click at [774, 204] on icon "Home" at bounding box center [776, 211] width 15 height 15
click at [785, 246] on link "Download Invoice" at bounding box center [816, 245] width 70 height 10
click at [777, 210] on icon "Home" at bounding box center [776, 211] width 15 height 15
click at [789, 246] on link "Download Invoice" at bounding box center [816, 245] width 70 height 10
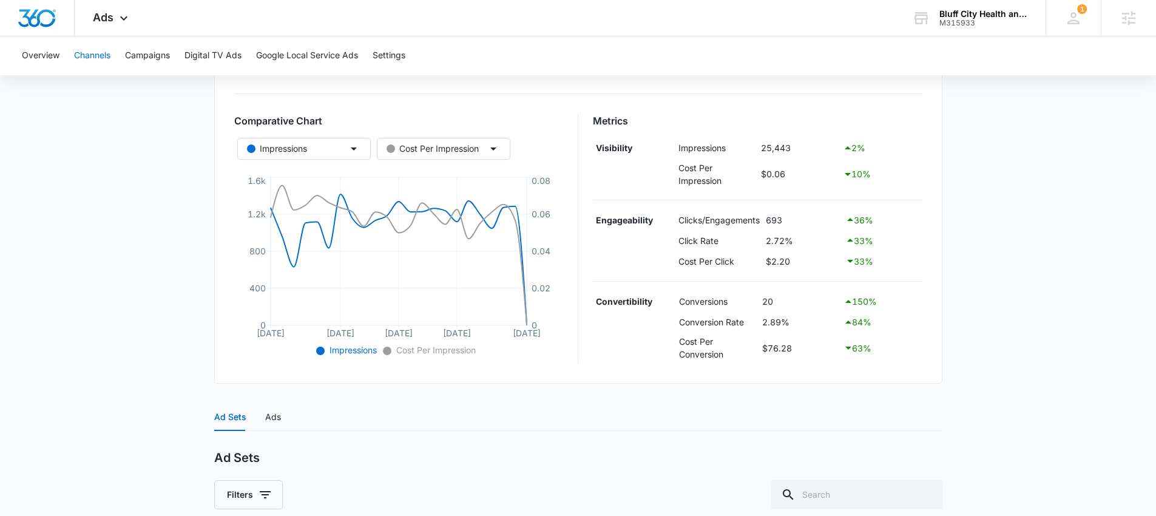
scroll to position [304, 0]
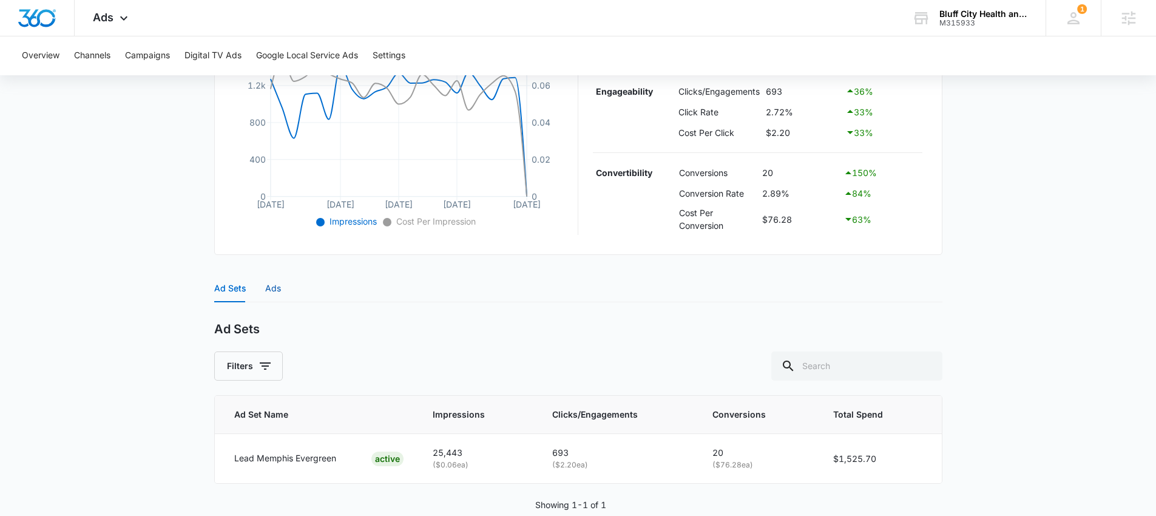
click at [275, 289] on div "Ads" at bounding box center [273, 288] width 16 height 13
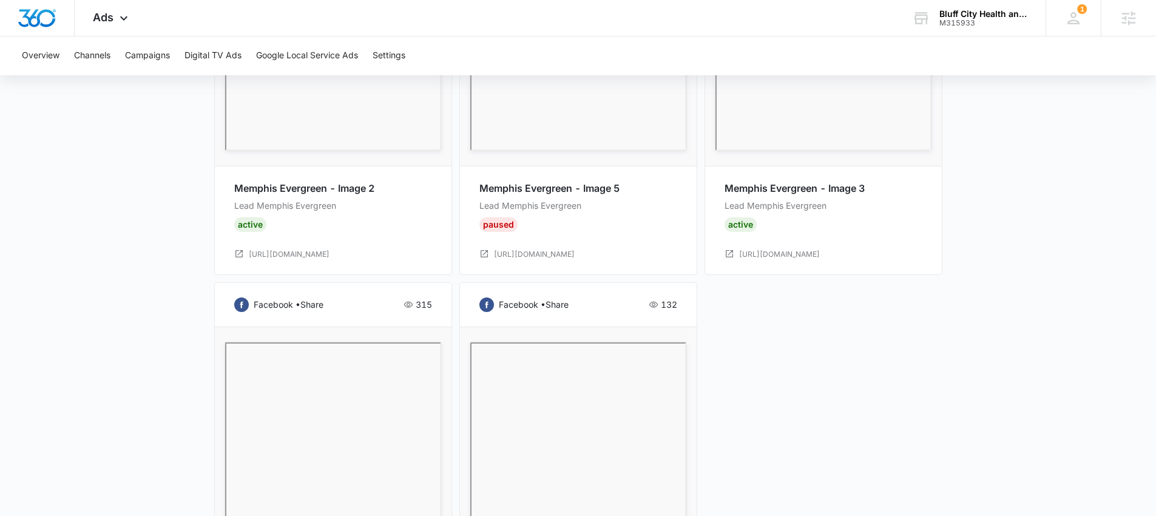
scroll to position [1539, 0]
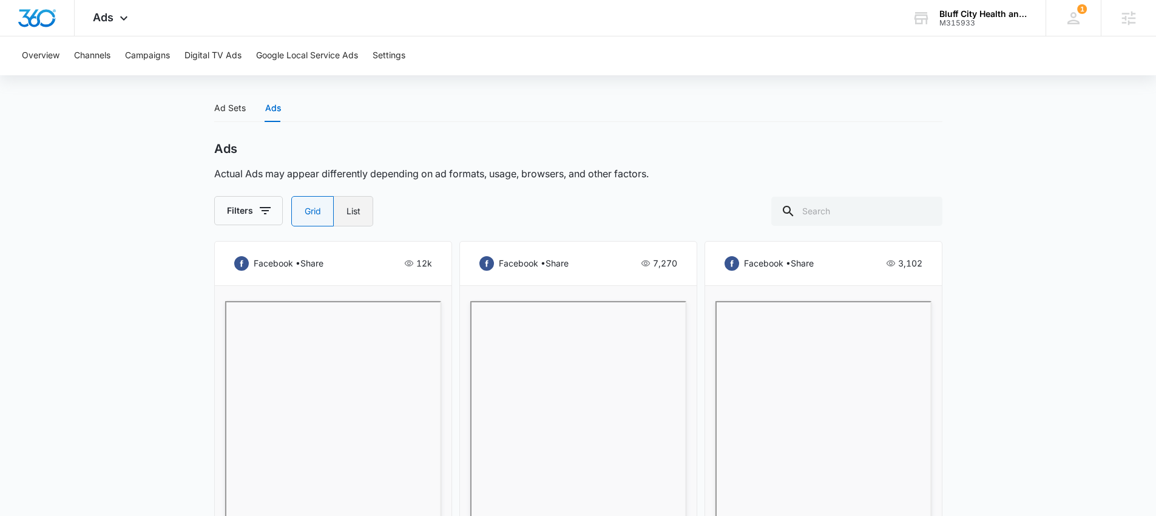
drag, startPoint x: 325, startPoint y: 216, endPoint x: 348, endPoint y: 211, distance: 23.1
click at [326, 215] on label "Grid" at bounding box center [312, 211] width 42 height 30
click at [305, 212] on input "Grid" at bounding box center [304, 211] width 1 height 1
click at [348, 211] on label "List" at bounding box center [353, 211] width 39 height 30
click at [346, 211] on input "List" at bounding box center [346, 211] width 1 height 1
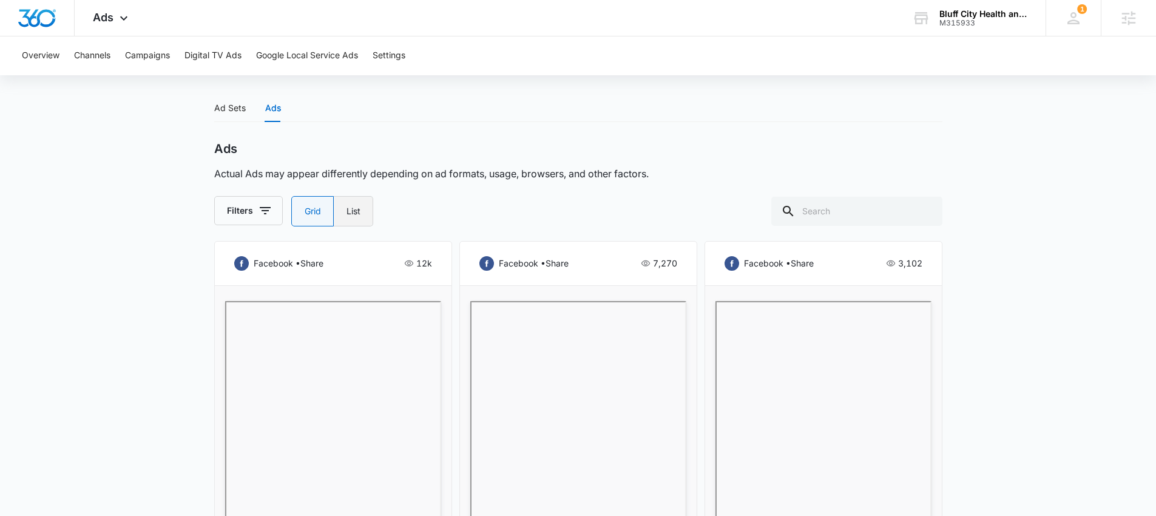
radio input "false"
radio input "true"
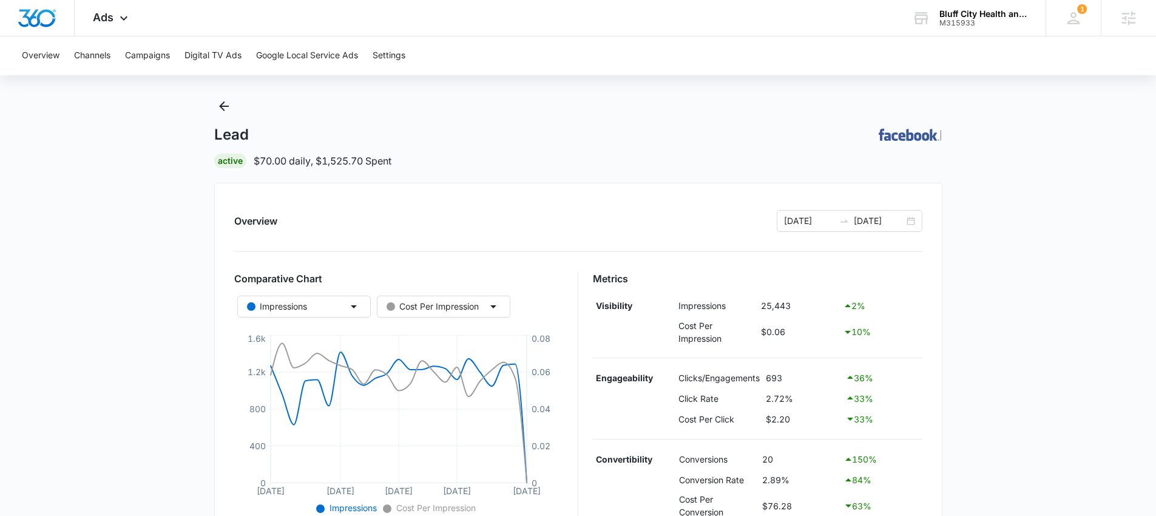
scroll to position [0, 0]
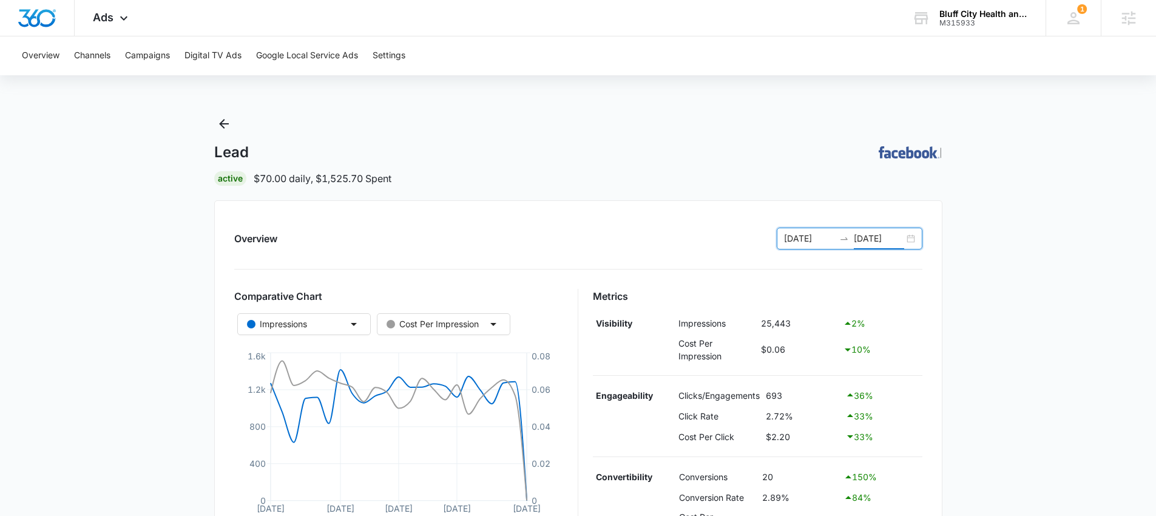
click at [872, 235] on input "09/16/2025" at bounding box center [879, 238] width 50 height 13
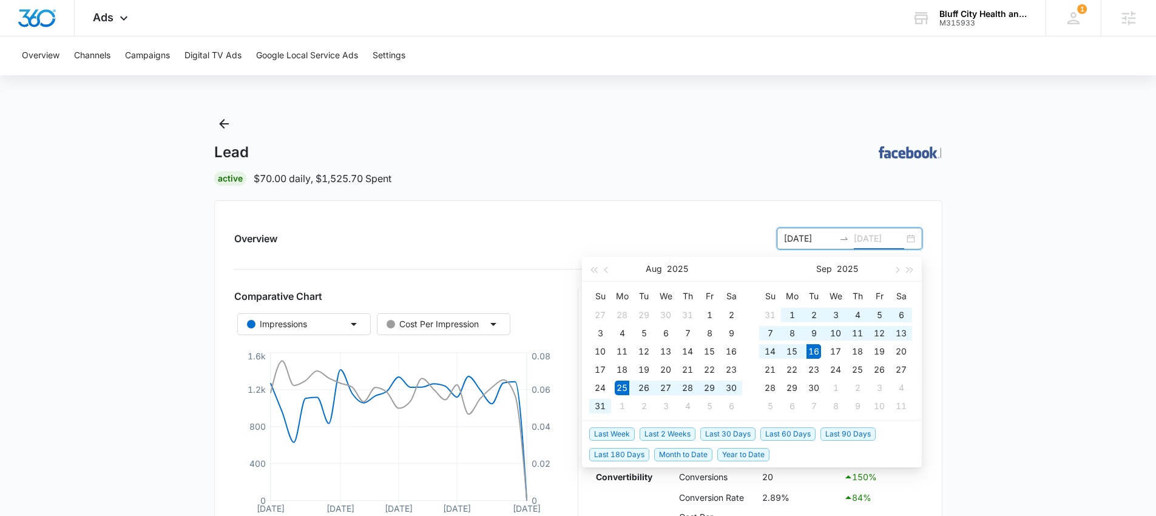
type input "09/16/2025"
click at [680, 435] on span "Last 2 Weeks" at bounding box center [667, 433] width 56 height 13
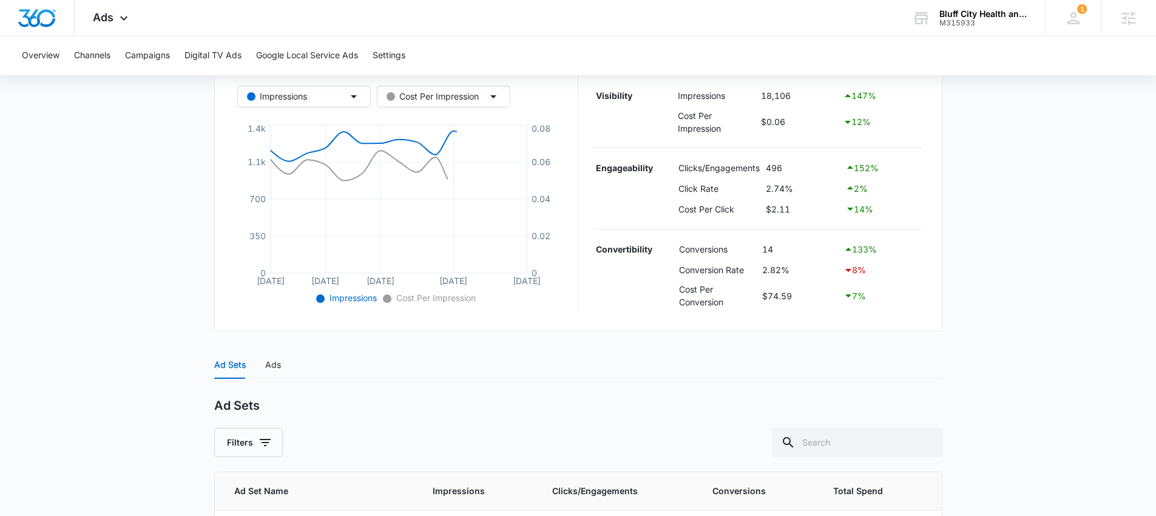
scroll to position [329, 0]
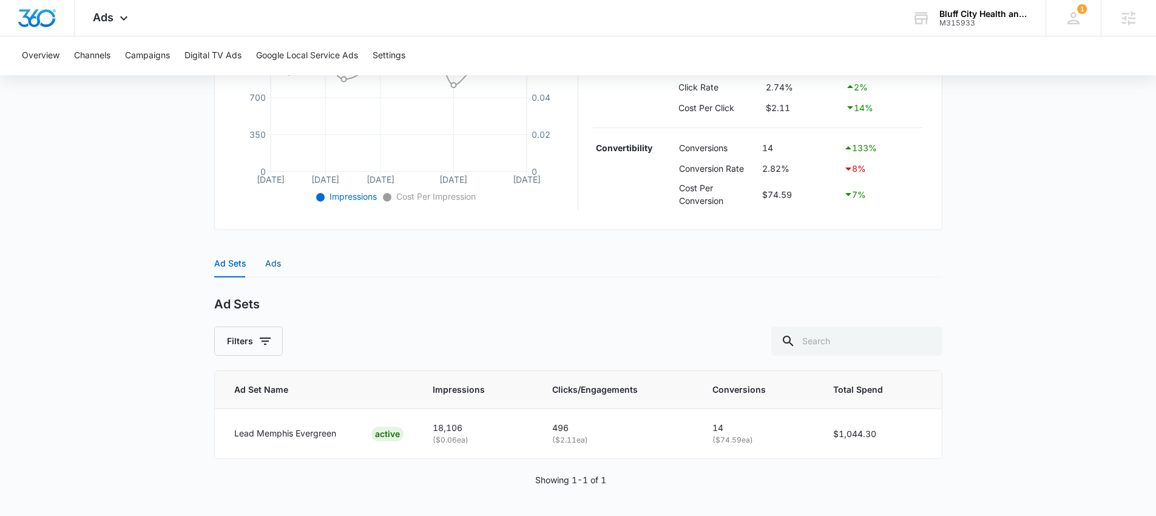
click at [274, 262] on div "Ads" at bounding box center [273, 263] width 16 height 13
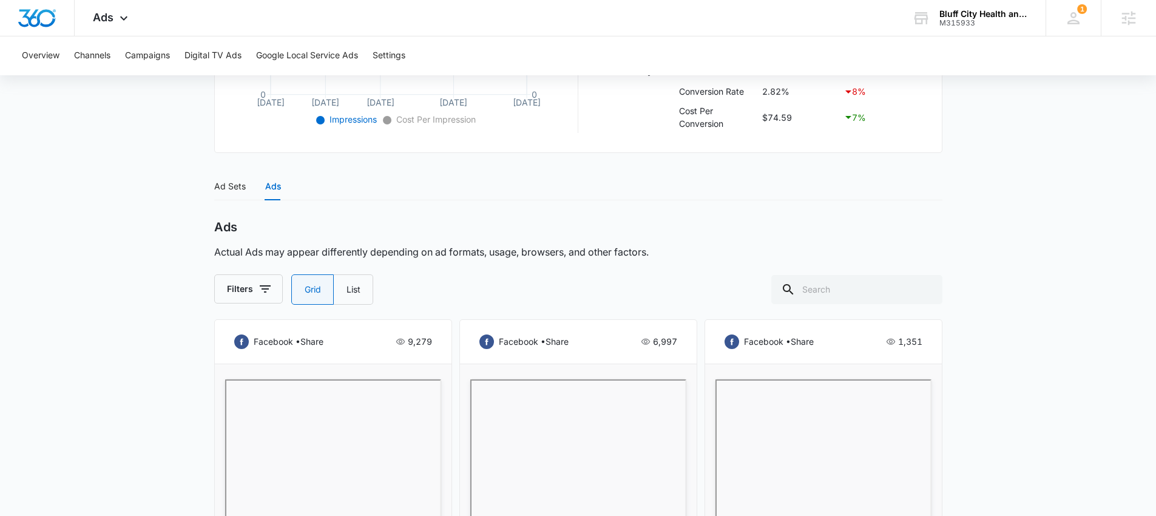
scroll to position [612, 0]
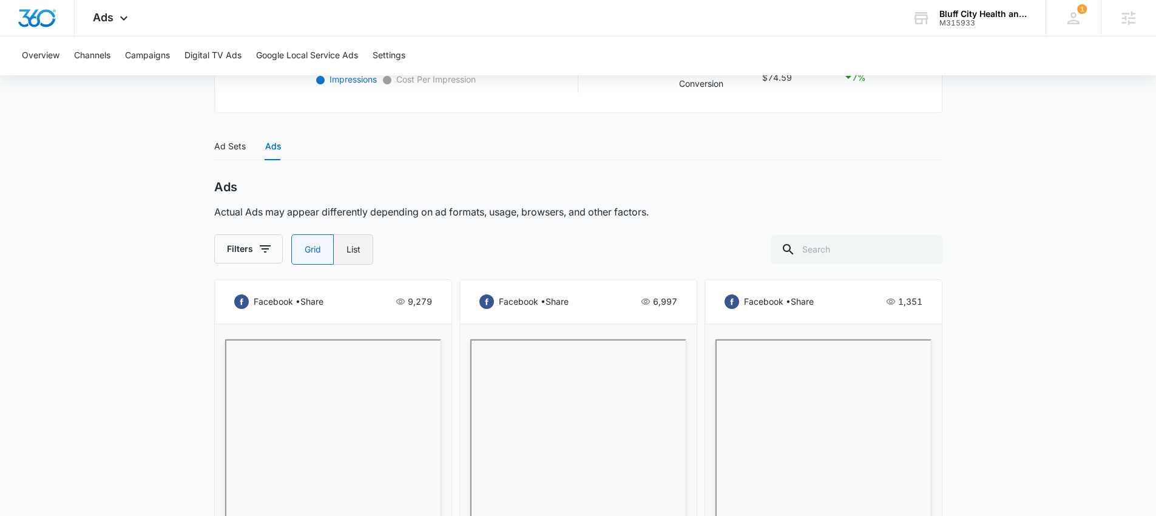
click at [356, 253] on label "List" at bounding box center [353, 249] width 39 height 30
click at [346, 250] on input "List" at bounding box center [346, 249] width 1 height 1
radio input "false"
radio input "true"
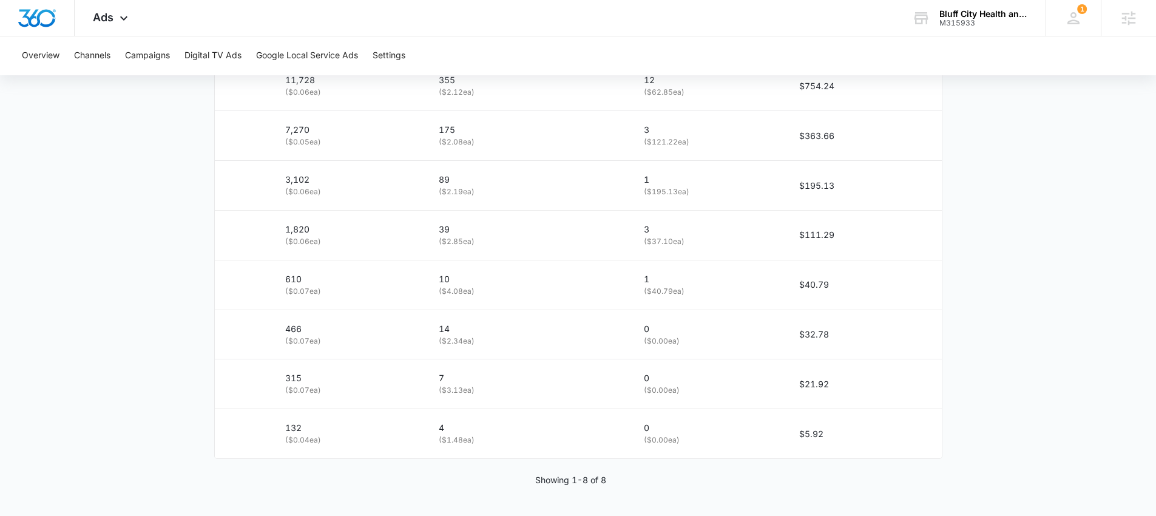
scroll to position [554, 0]
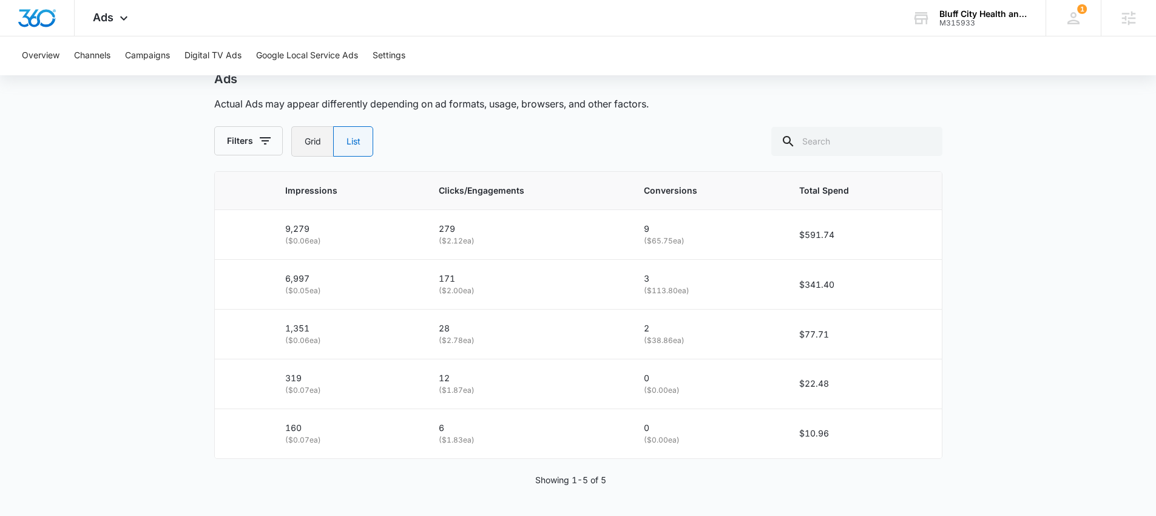
click at [305, 147] on label "Grid" at bounding box center [312, 141] width 42 height 30
click at [305, 142] on input "Grid" at bounding box center [304, 141] width 1 height 1
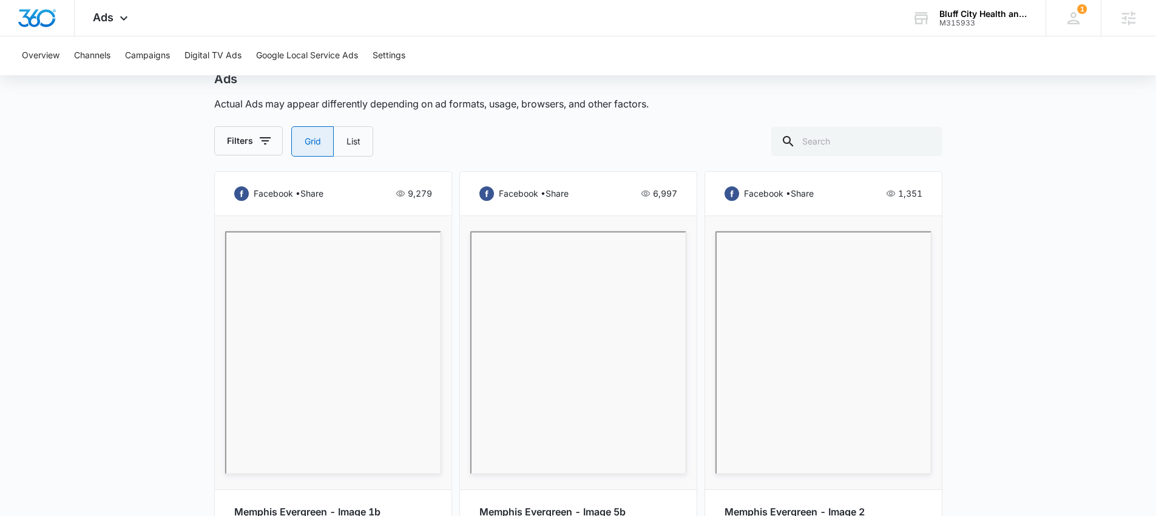
radio input "true"
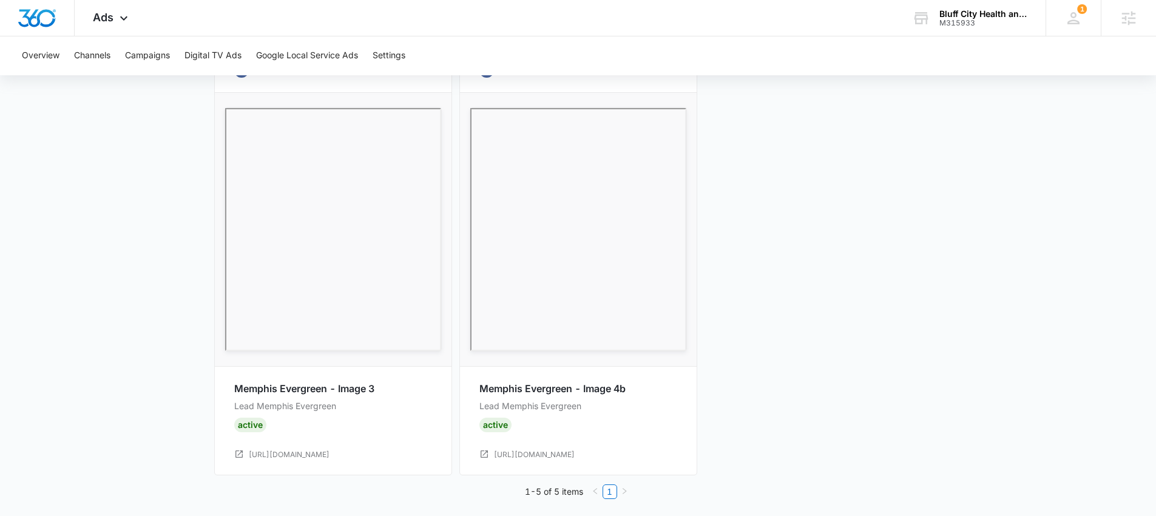
scroll to position [1118, 0]
